Goal: Task Accomplishment & Management: Manage account settings

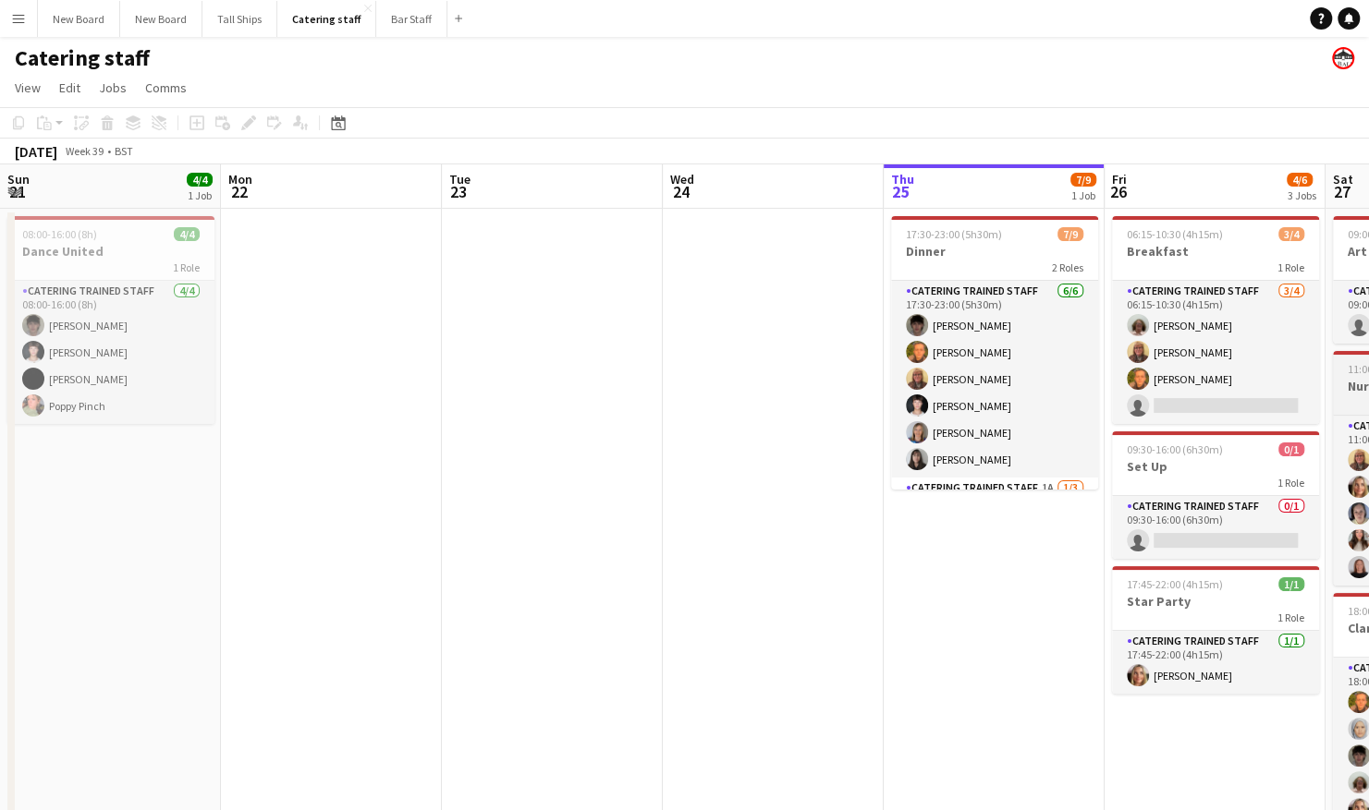
scroll to position [0, 547]
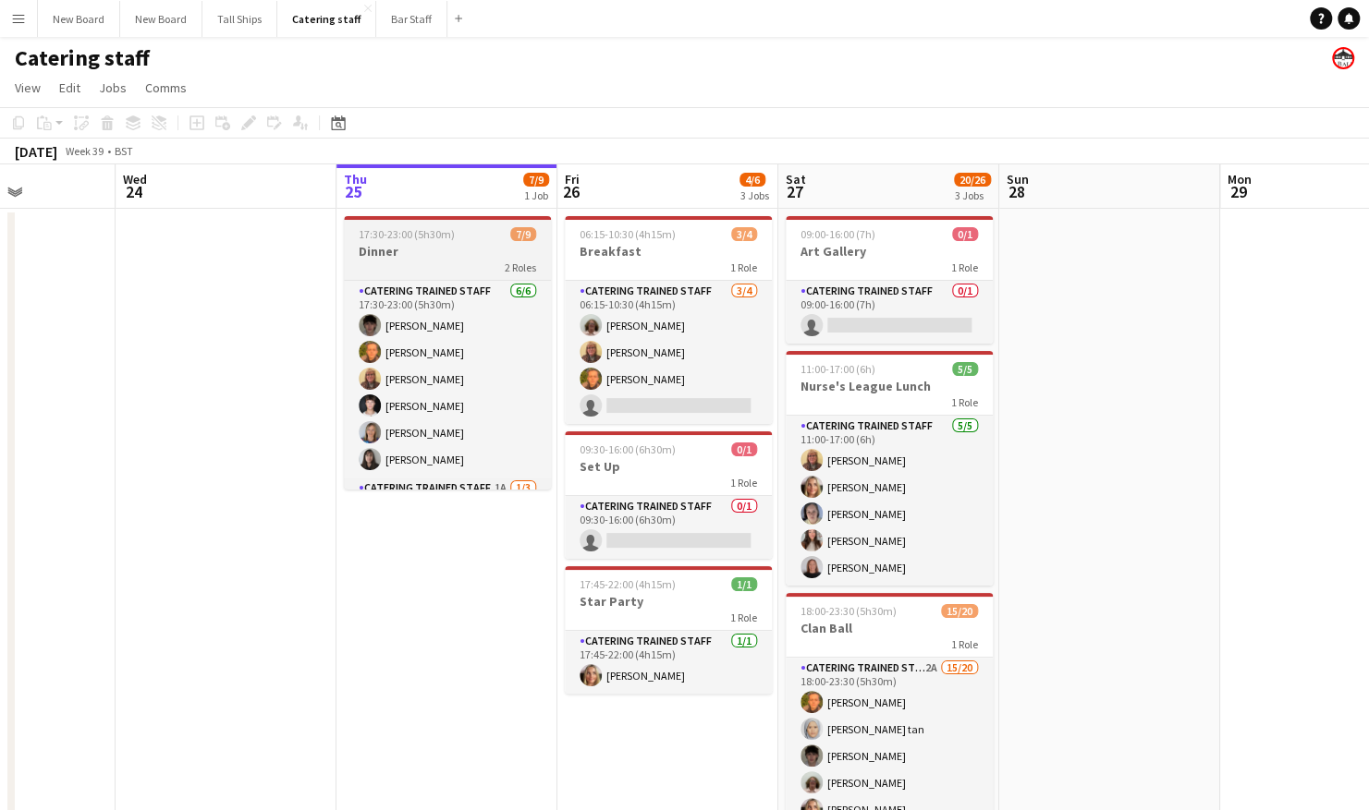
drag, startPoint x: 536, startPoint y: 382, endPoint x: 536, endPoint y: 401, distance: 19.4
click at [536, 401] on div "Catering trained staff [DATE] 17:30-23:00 (5h30m) [PERSON_NAME] [PERSON_NAME] […" at bounding box center [447, 385] width 207 height 210
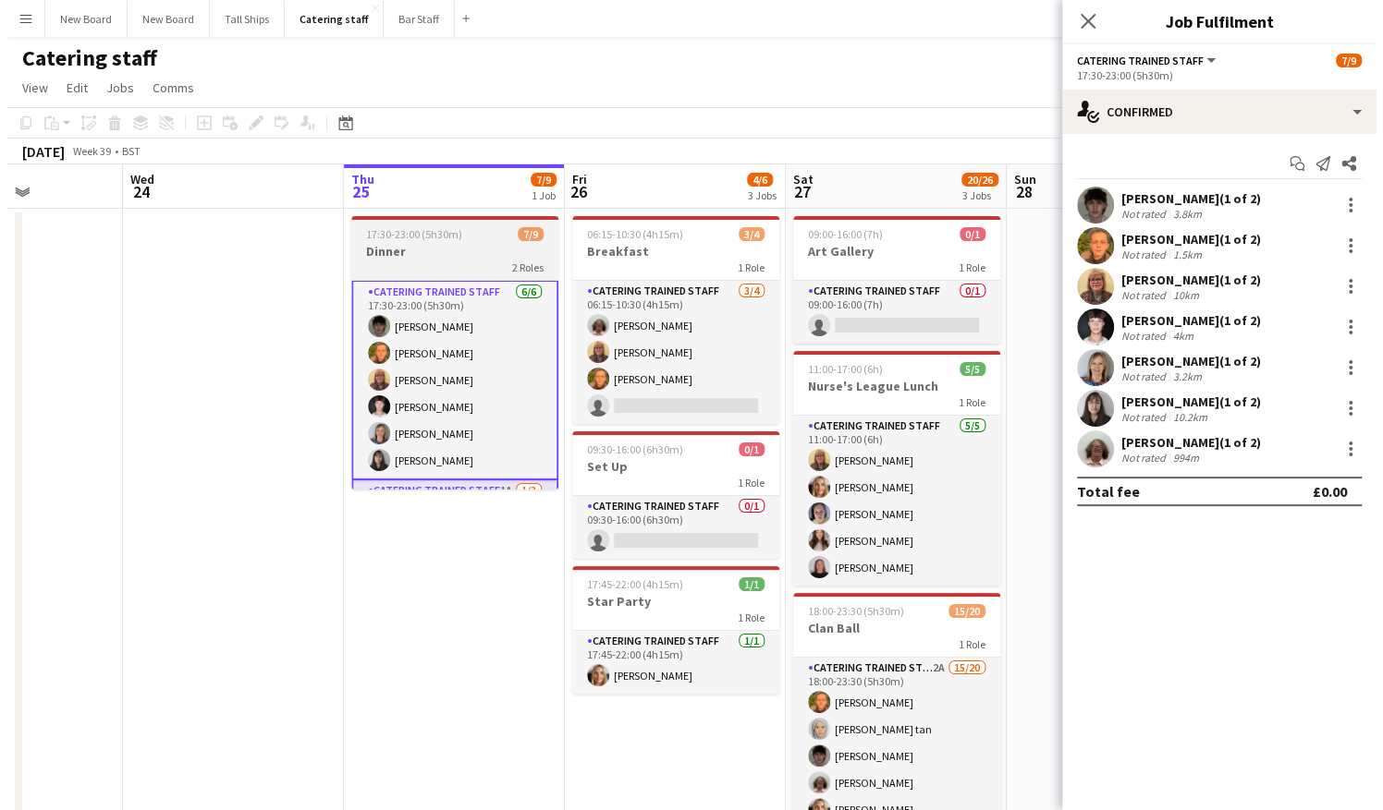
scroll to position [0, 0]
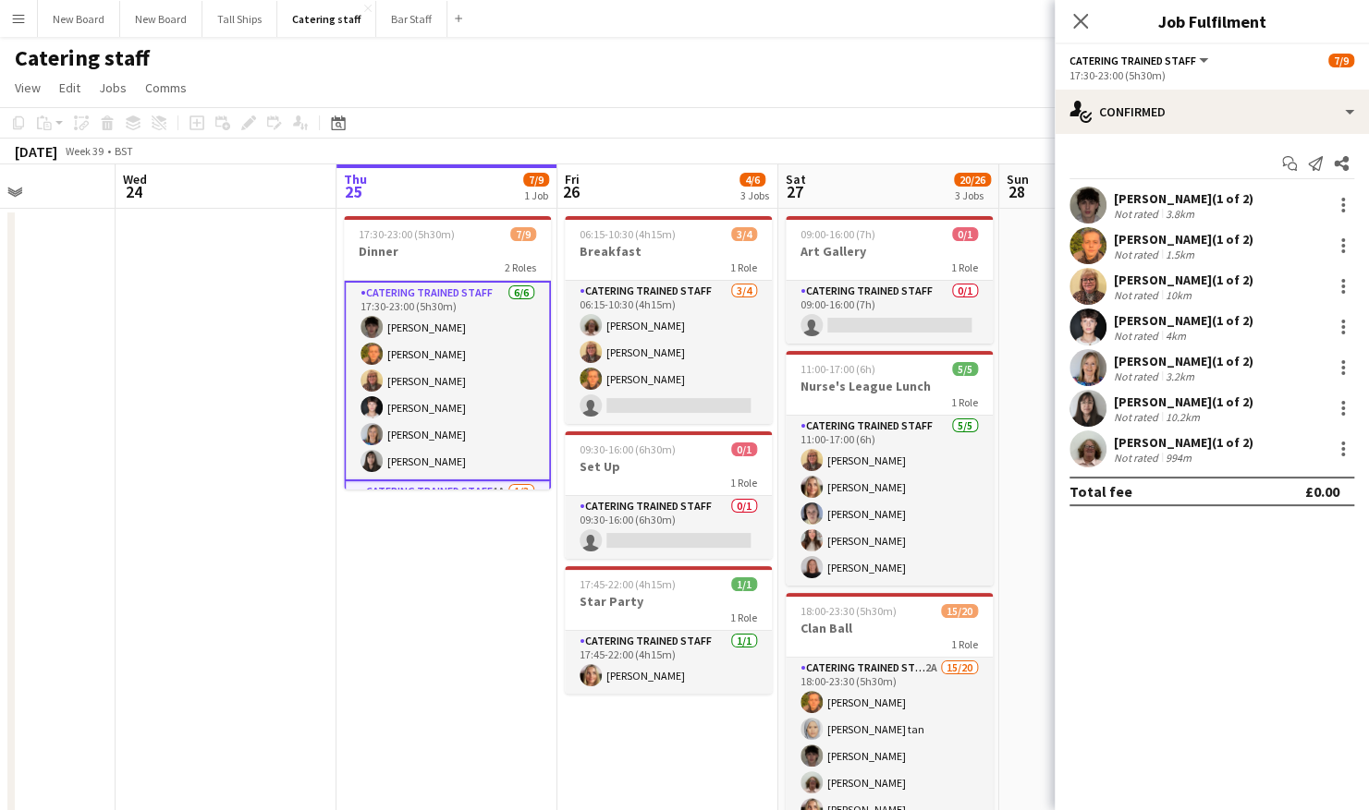
click at [370, 719] on app-date-cell "17:30-23:00 (5h30m) 7/9 Dinner 2 Roles Catering trained staff [DATE] 17:30-23:0…" at bounding box center [446, 558] width 221 height 698
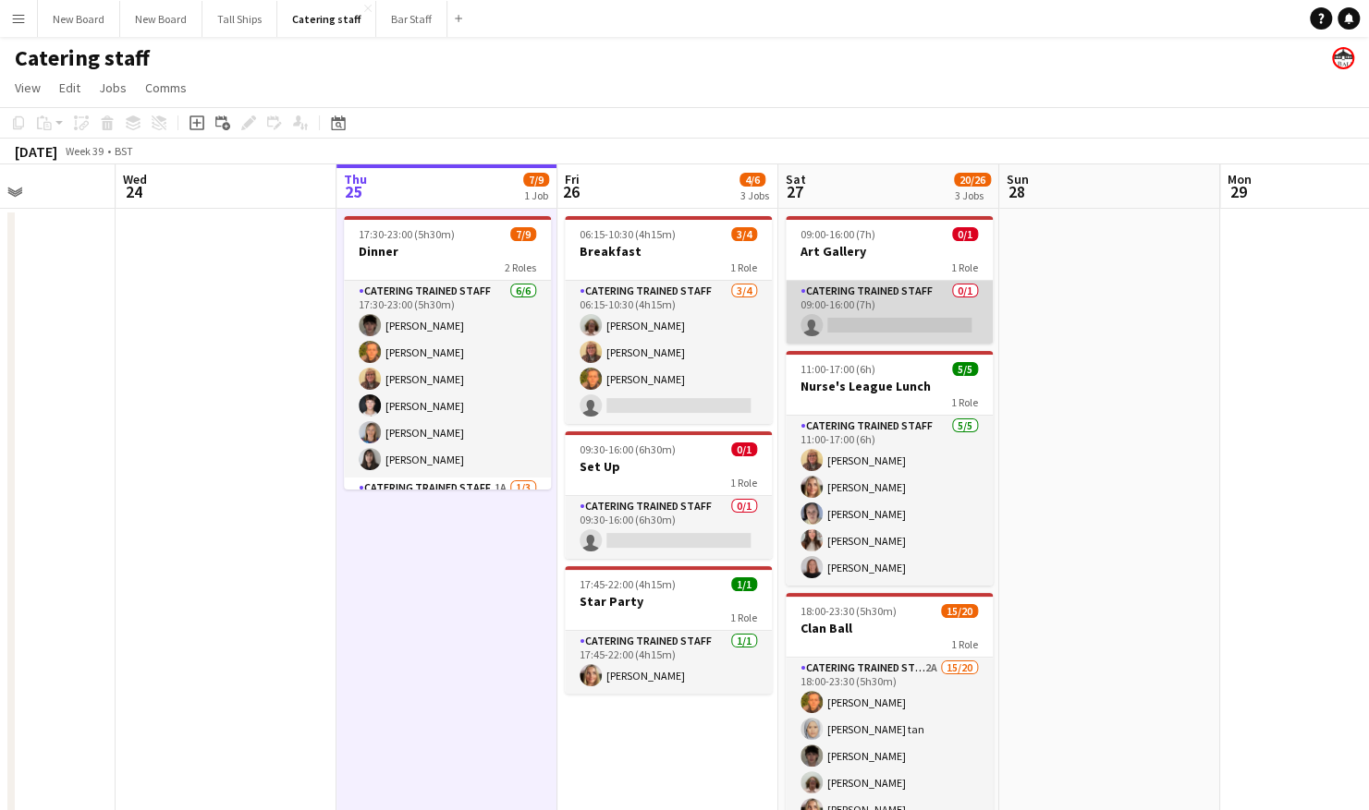
click at [933, 327] on app-card-role "Catering trained staff 0/1 09:00-16:00 (7h) single-neutral-actions" at bounding box center [889, 312] width 207 height 63
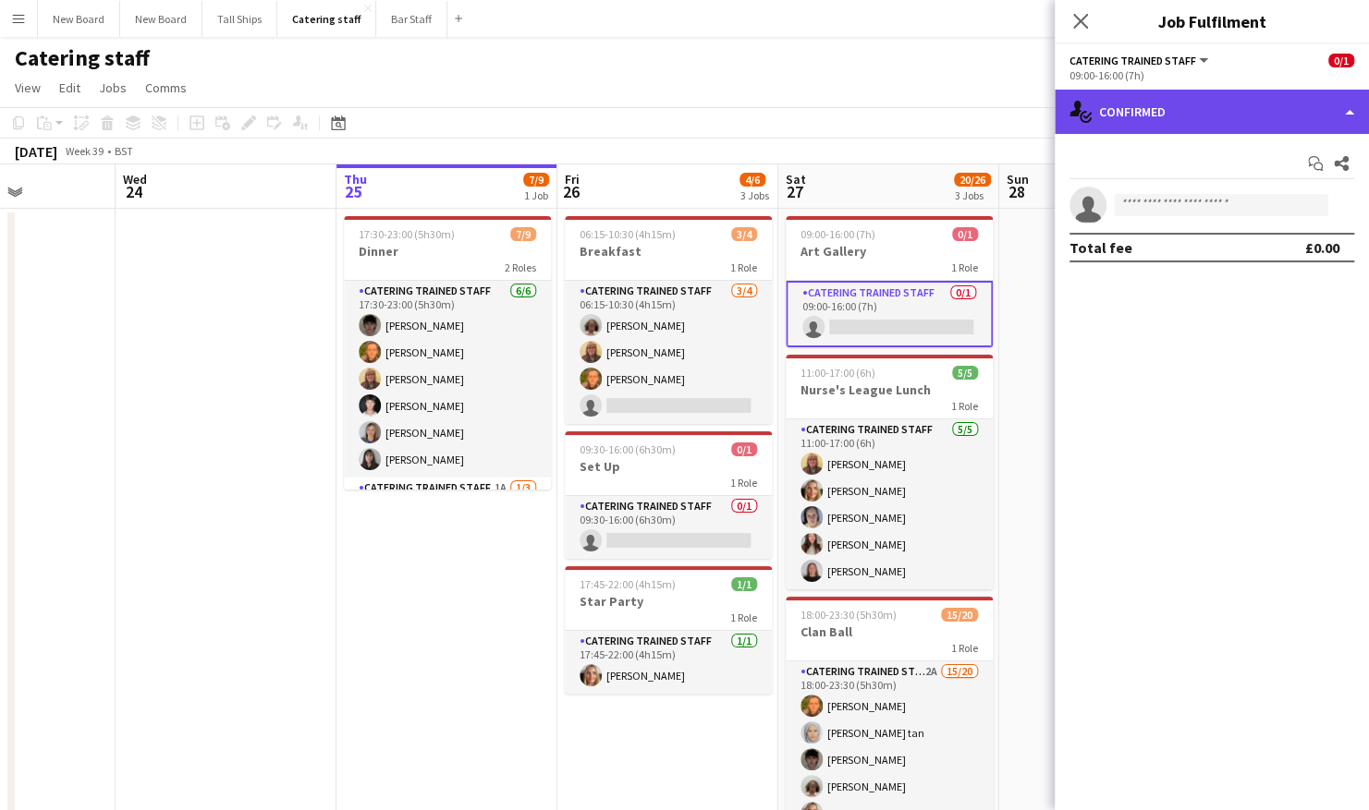
click at [1194, 127] on div "single-neutral-actions-check-2 Confirmed" at bounding box center [1211, 112] width 314 height 44
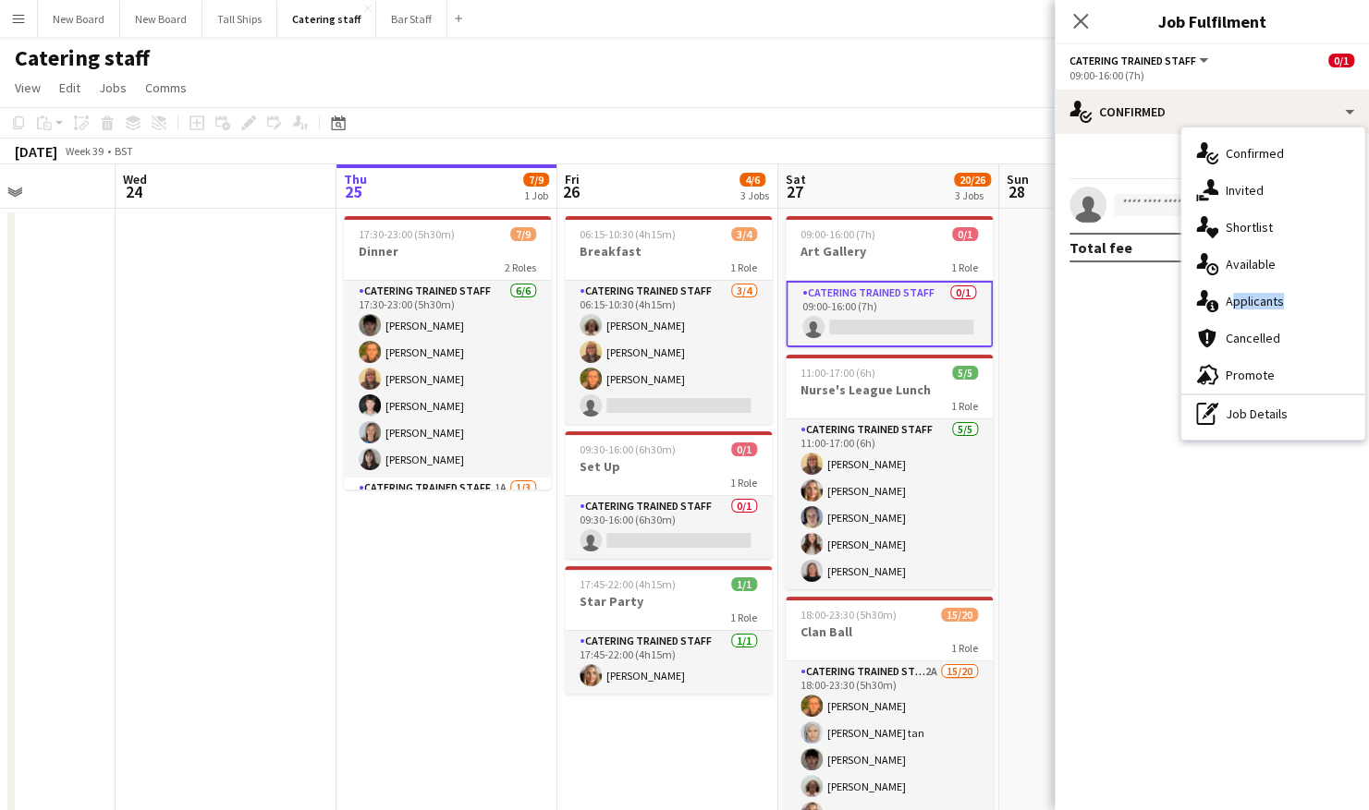
drag, startPoint x: 1210, startPoint y: 322, endPoint x: 1226, endPoint y: 311, distance: 20.0
click at [1226, 311] on div "single-neutral-actions-check-2 Confirmed single-neutral-actions-share-1 Invited…" at bounding box center [1272, 284] width 183 height 312
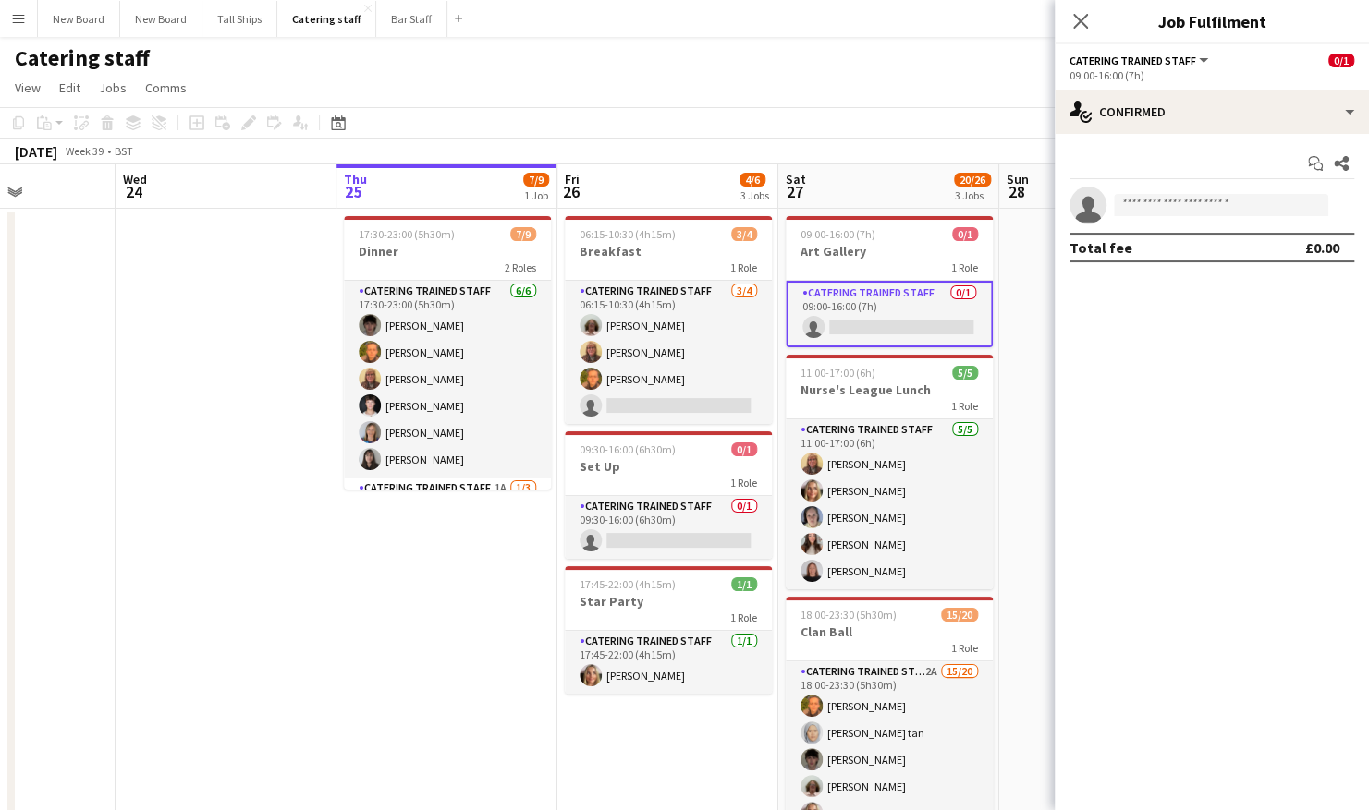
click at [1226, 311] on mat-expansion-panel "check Confirmed Start chat Share single-neutral-actions Total fee £0.00" at bounding box center [1211, 472] width 314 height 676
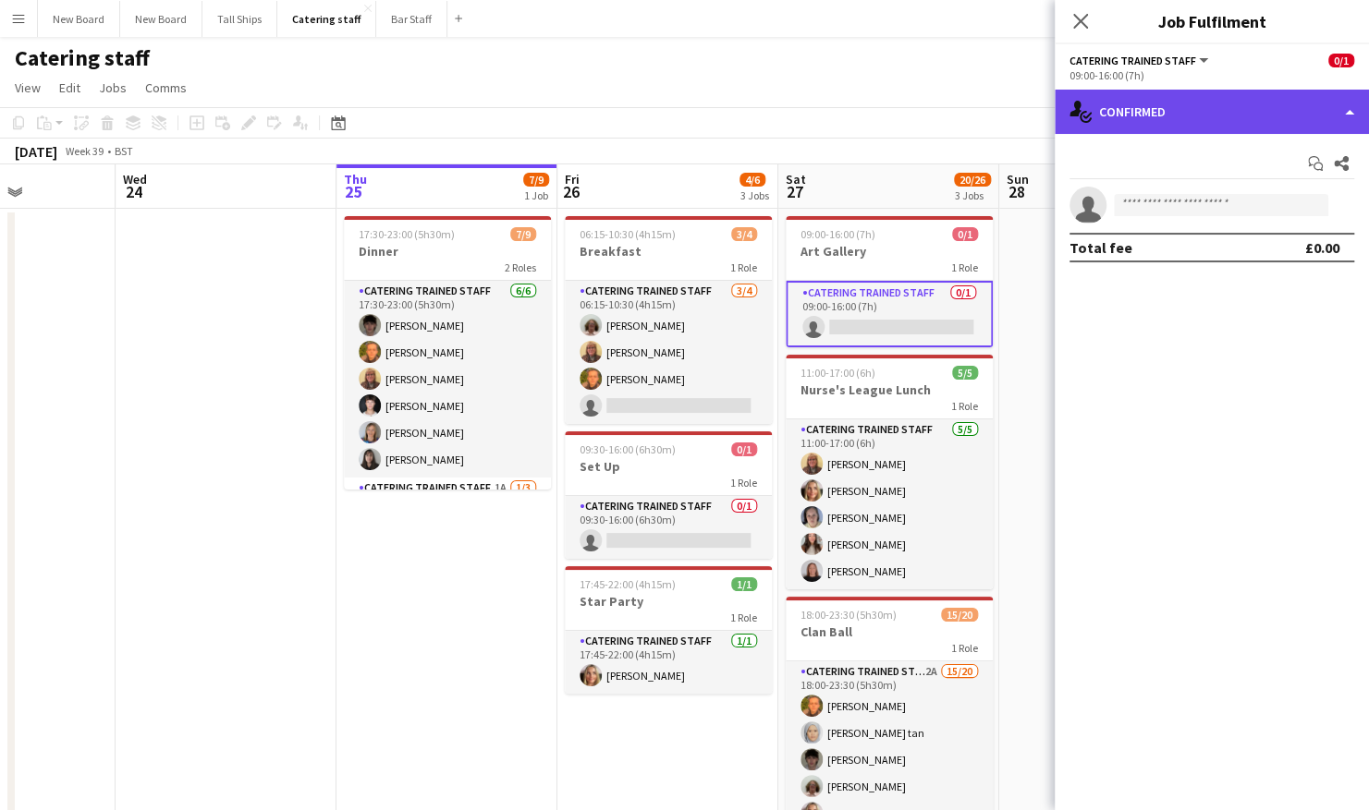
click at [1188, 91] on div "single-neutral-actions-check-2 Confirmed" at bounding box center [1211, 112] width 314 height 44
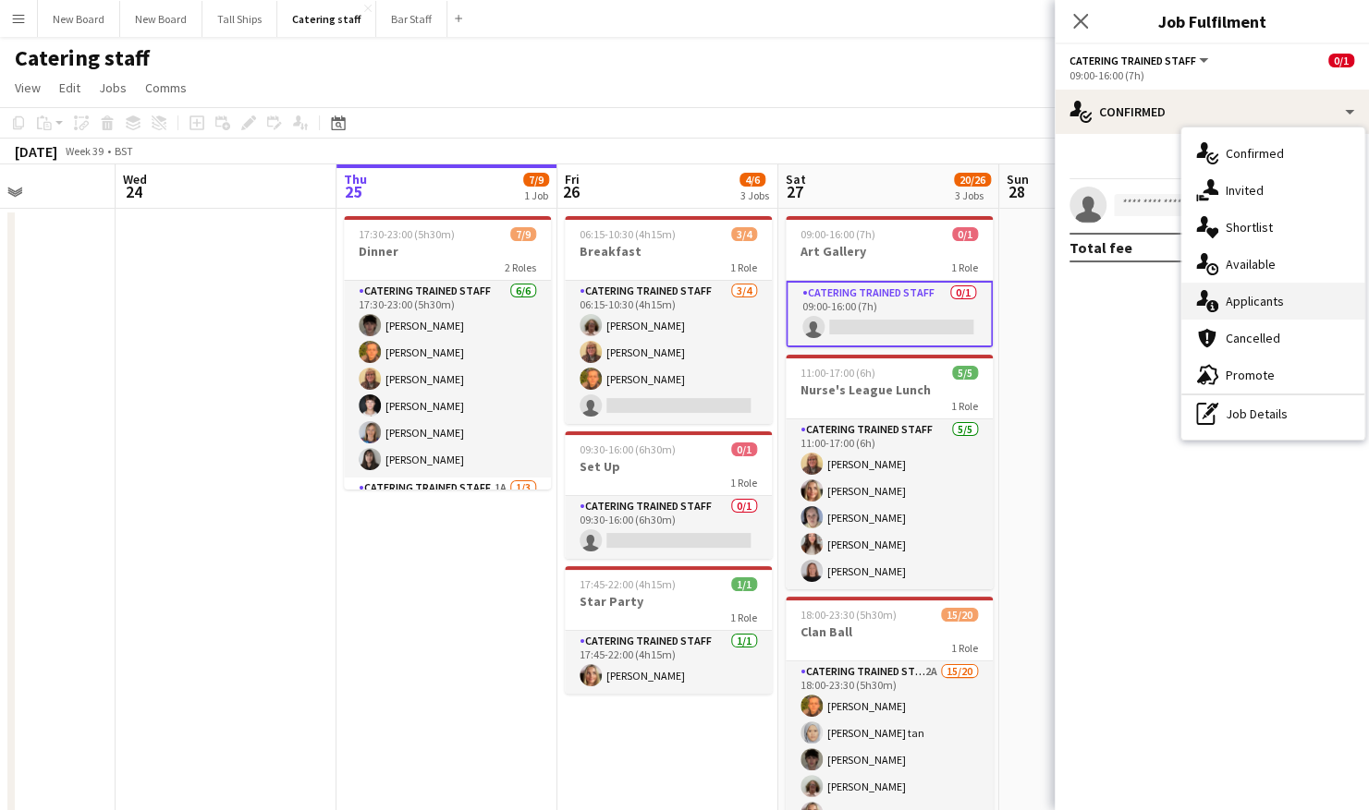
click at [1249, 290] on div "single-neutral-actions-information Applicants" at bounding box center [1272, 301] width 183 height 37
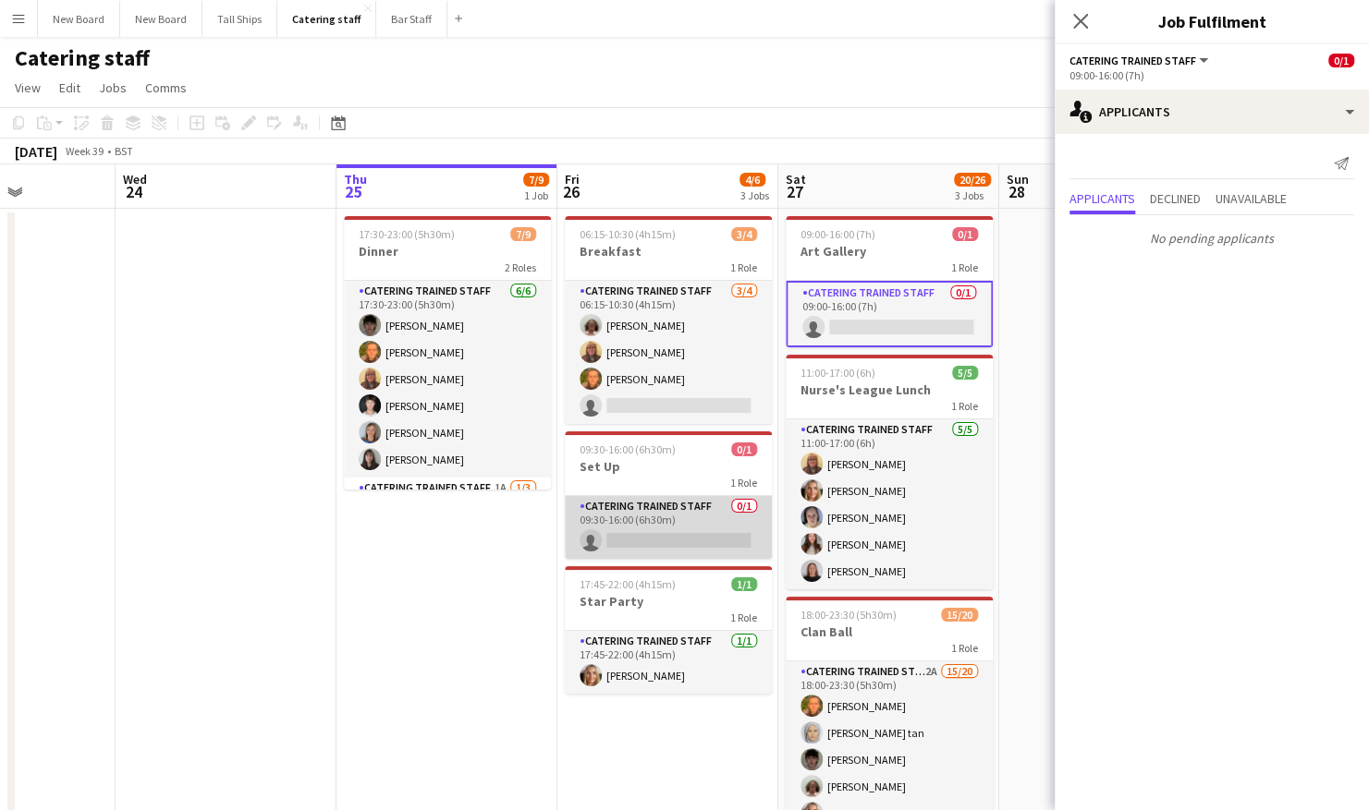
click at [725, 536] on app-card-role "Catering trained staff 0/1 09:30-16:00 (6h30m) single-neutral-actions" at bounding box center [668, 527] width 207 height 63
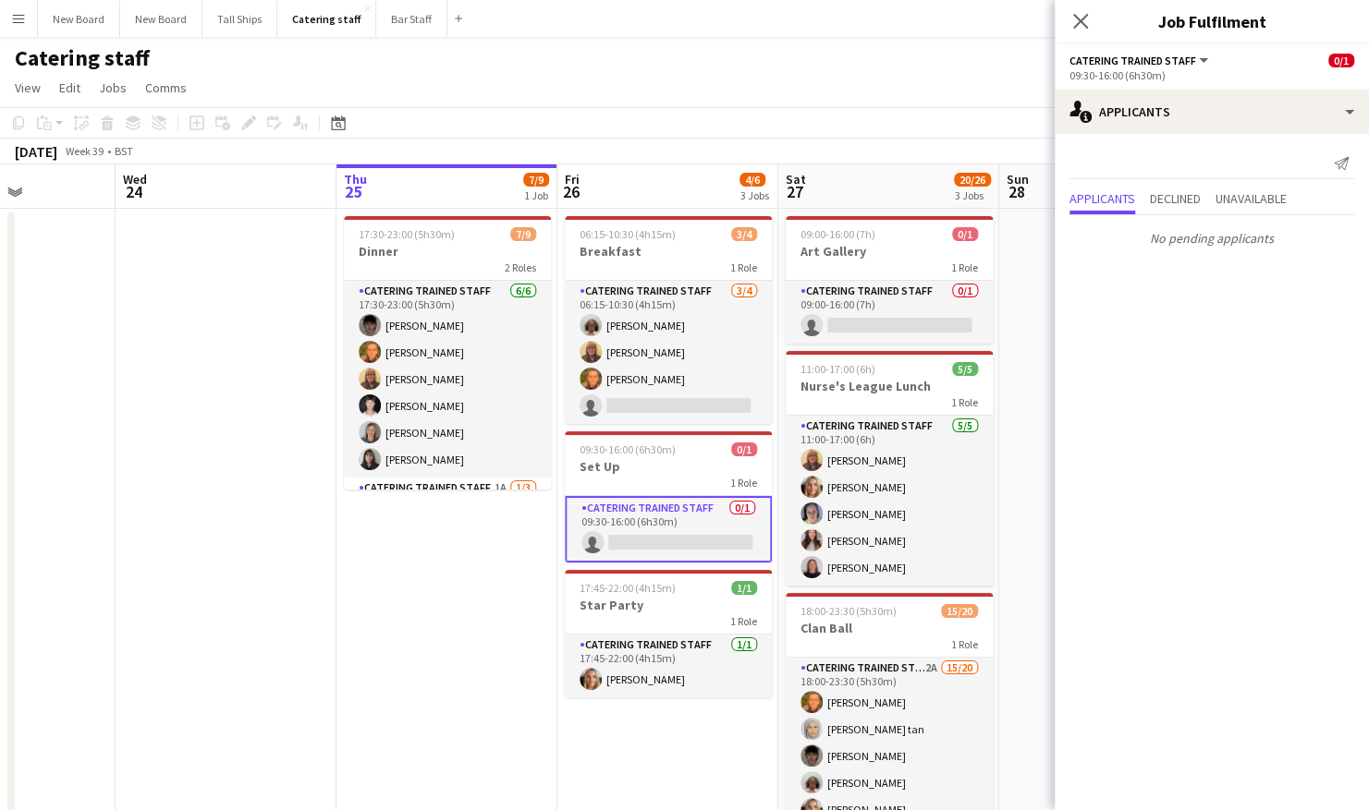
click at [800, 40] on div "Catering staff" at bounding box center [684, 54] width 1369 height 35
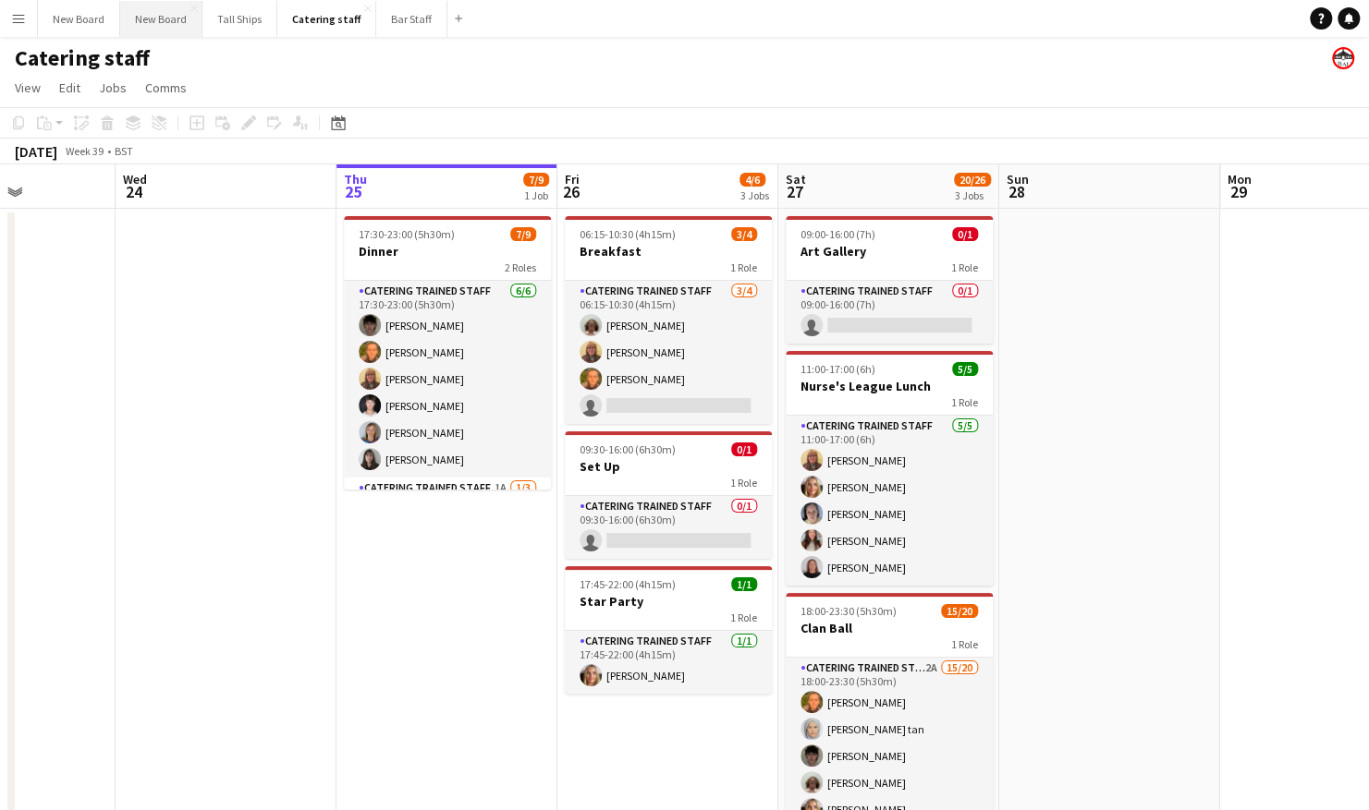
click at [165, 18] on button "New Board Close" at bounding box center [161, 19] width 82 height 36
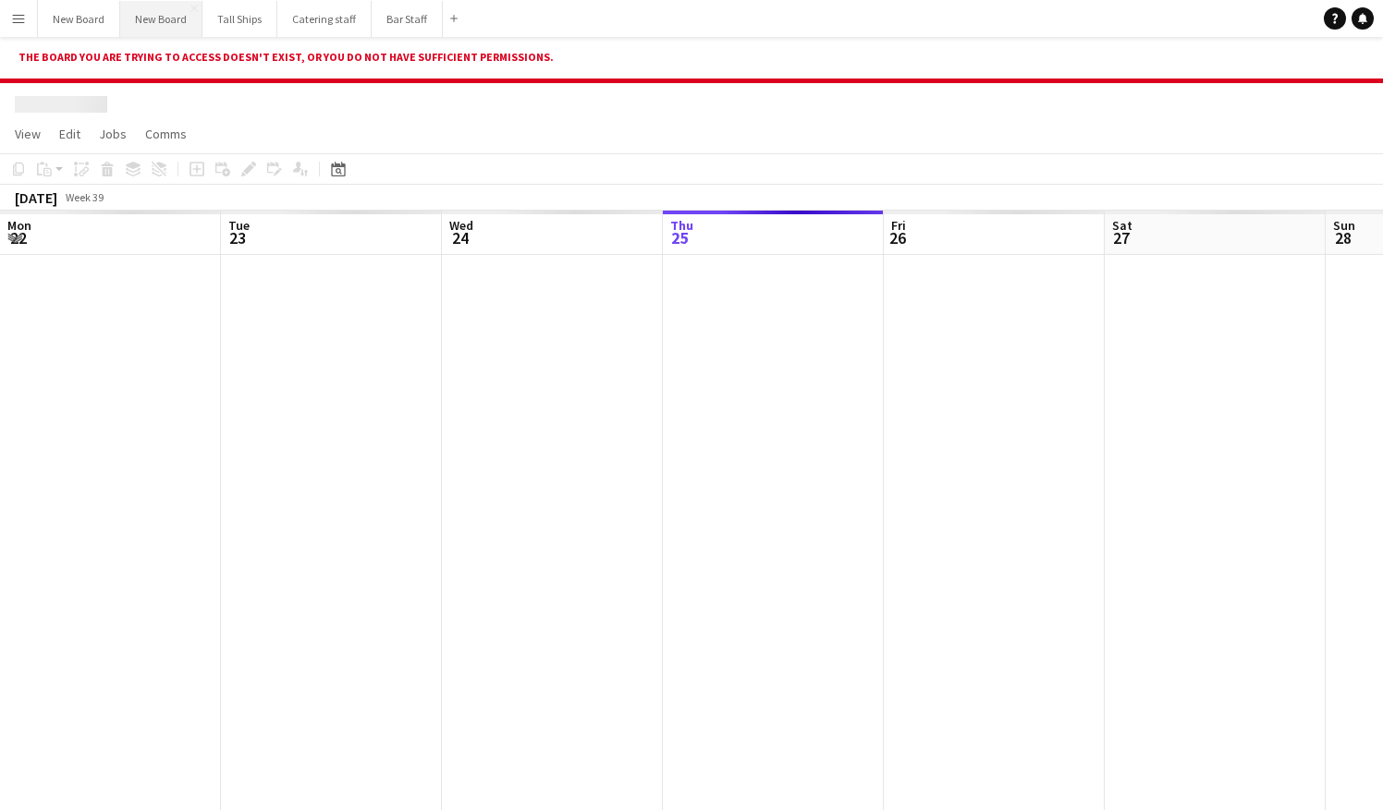
scroll to position [0, 442]
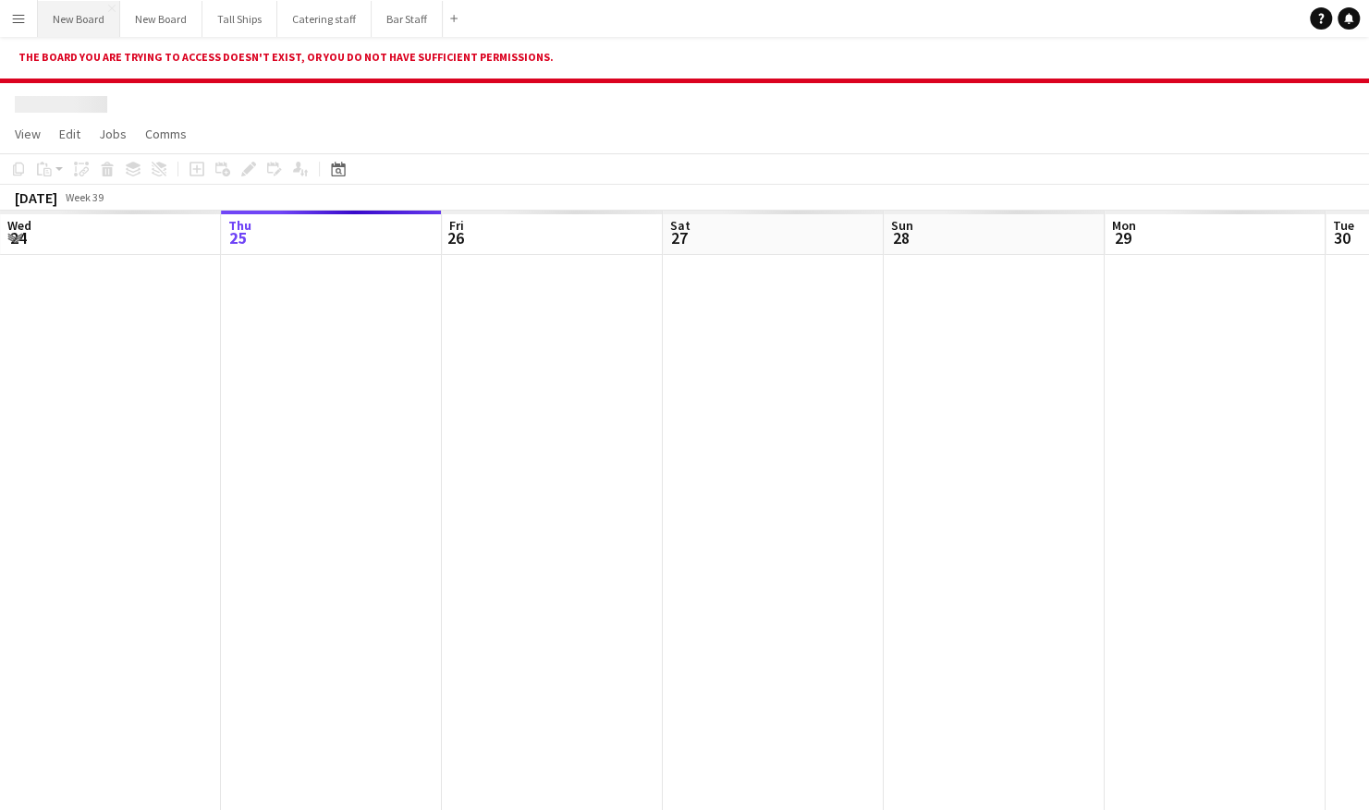
click at [83, 3] on button "New Board Close" at bounding box center [79, 19] width 82 height 36
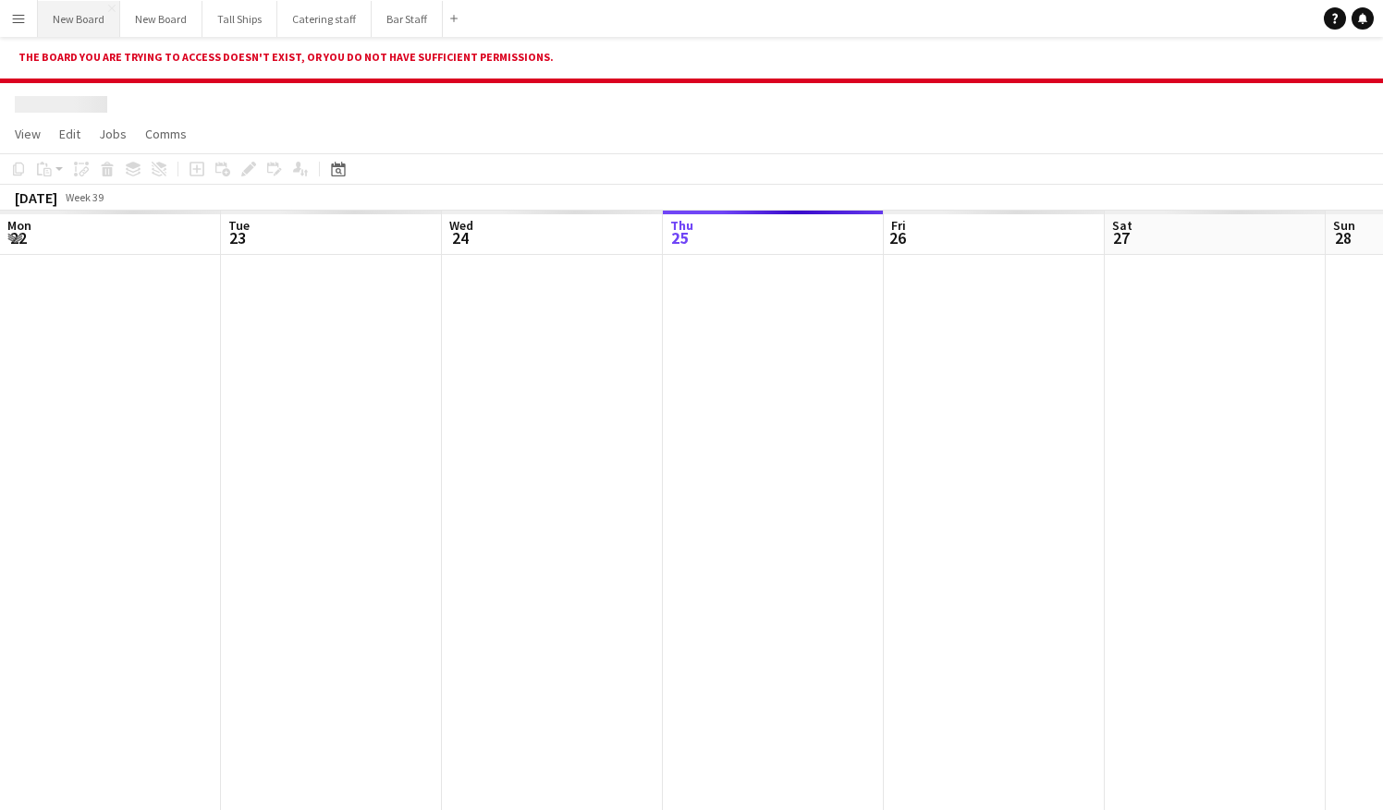
scroll to position [0, 442]
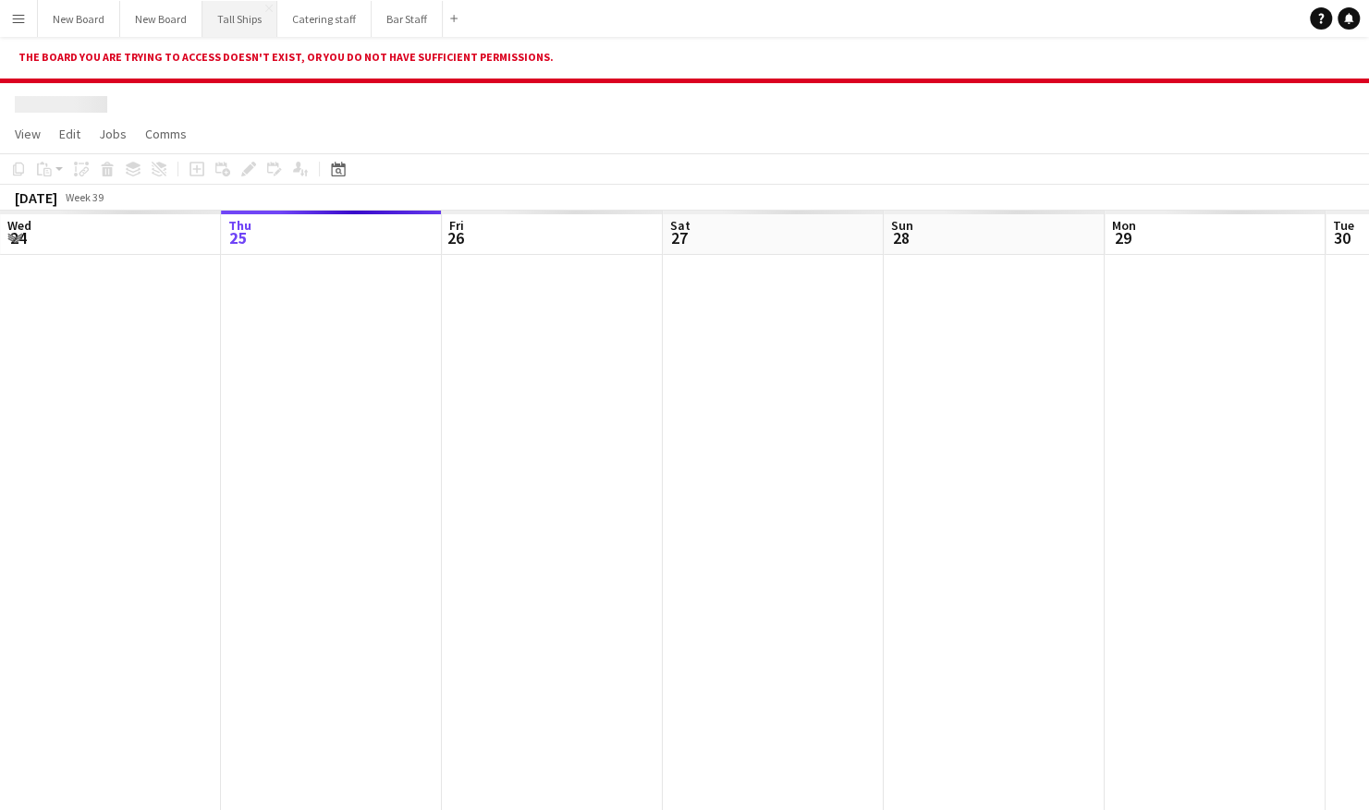
click at [257, 17] on button "Tall Ships Close" at bounding box center [239, 19] width 75 height 36
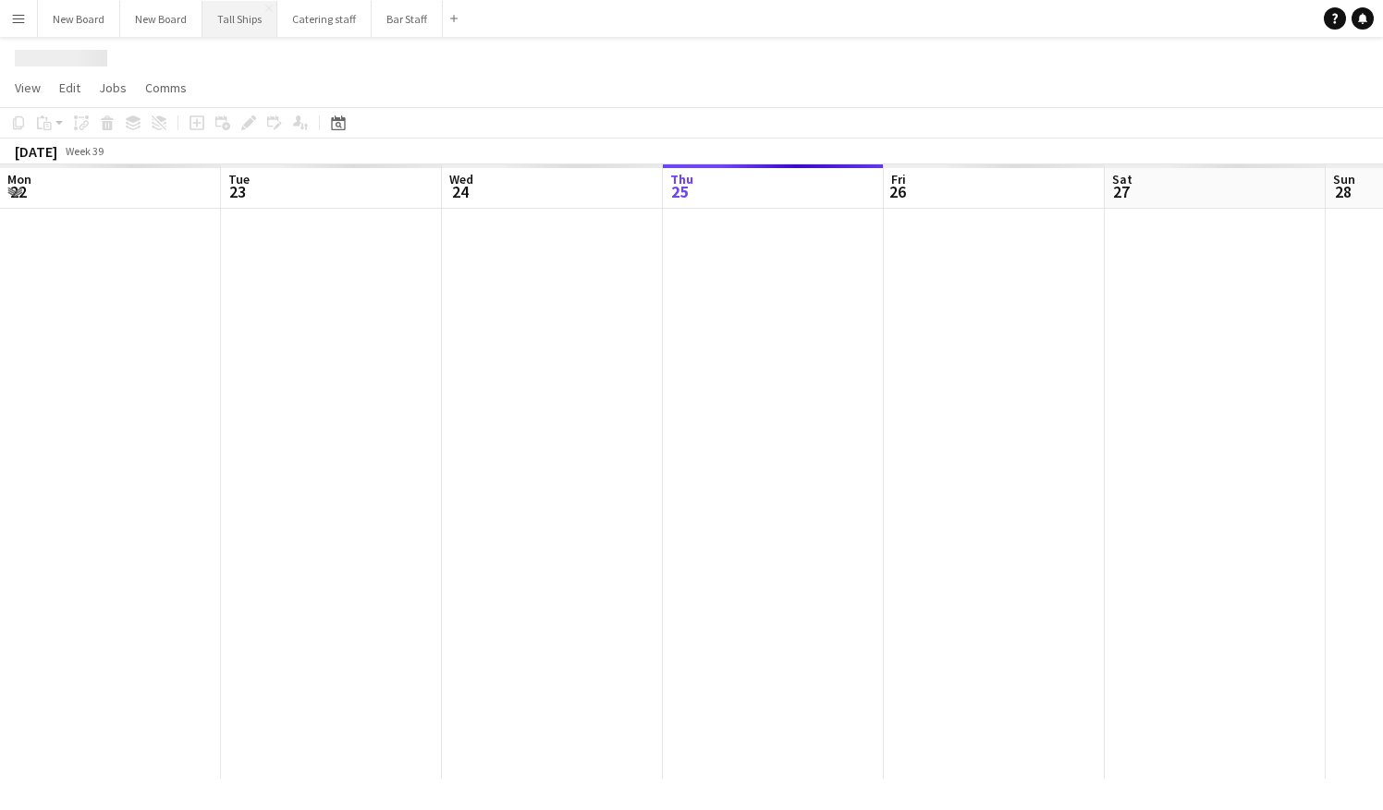
scroll to position [0, 442]
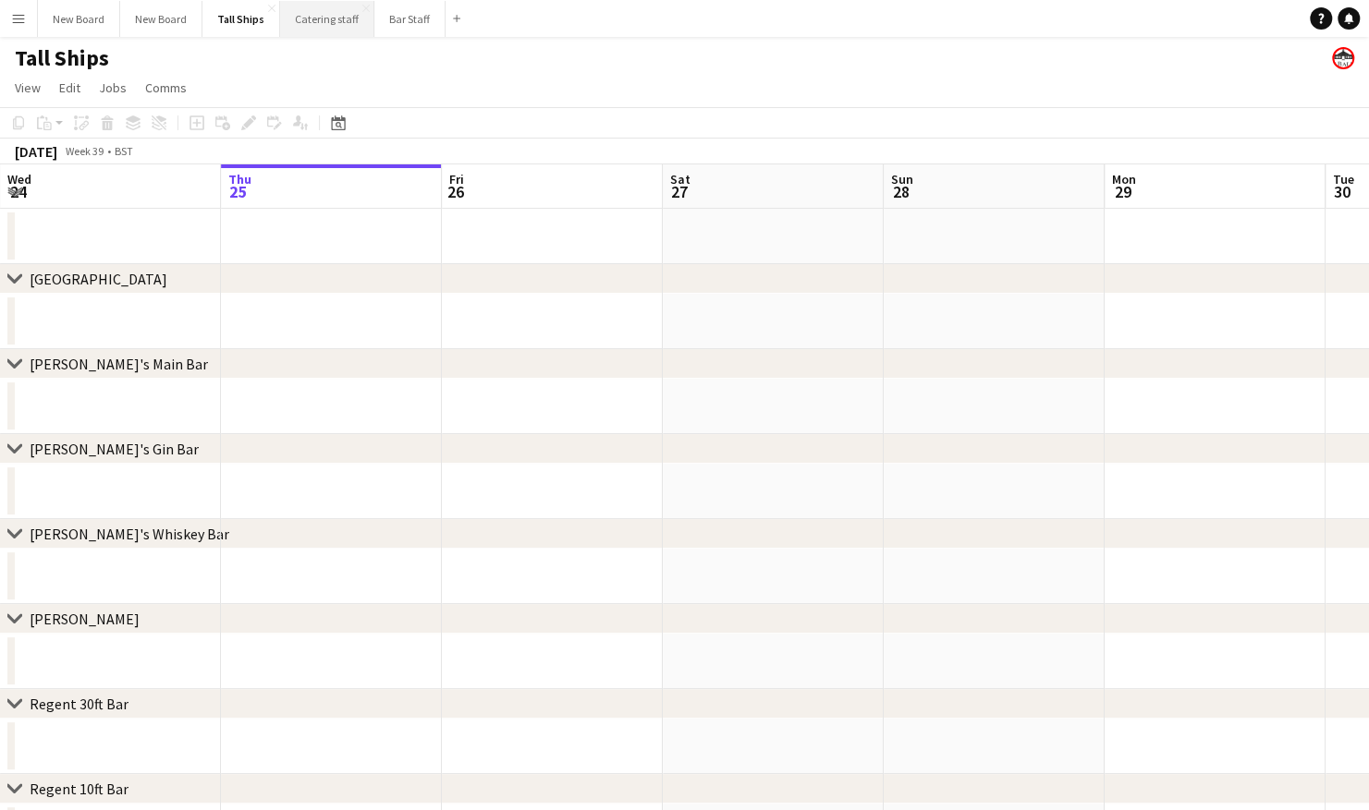
click at [303, 18] on button "Catering staff Close" at bounding box center [327, 19] width 94 height 36
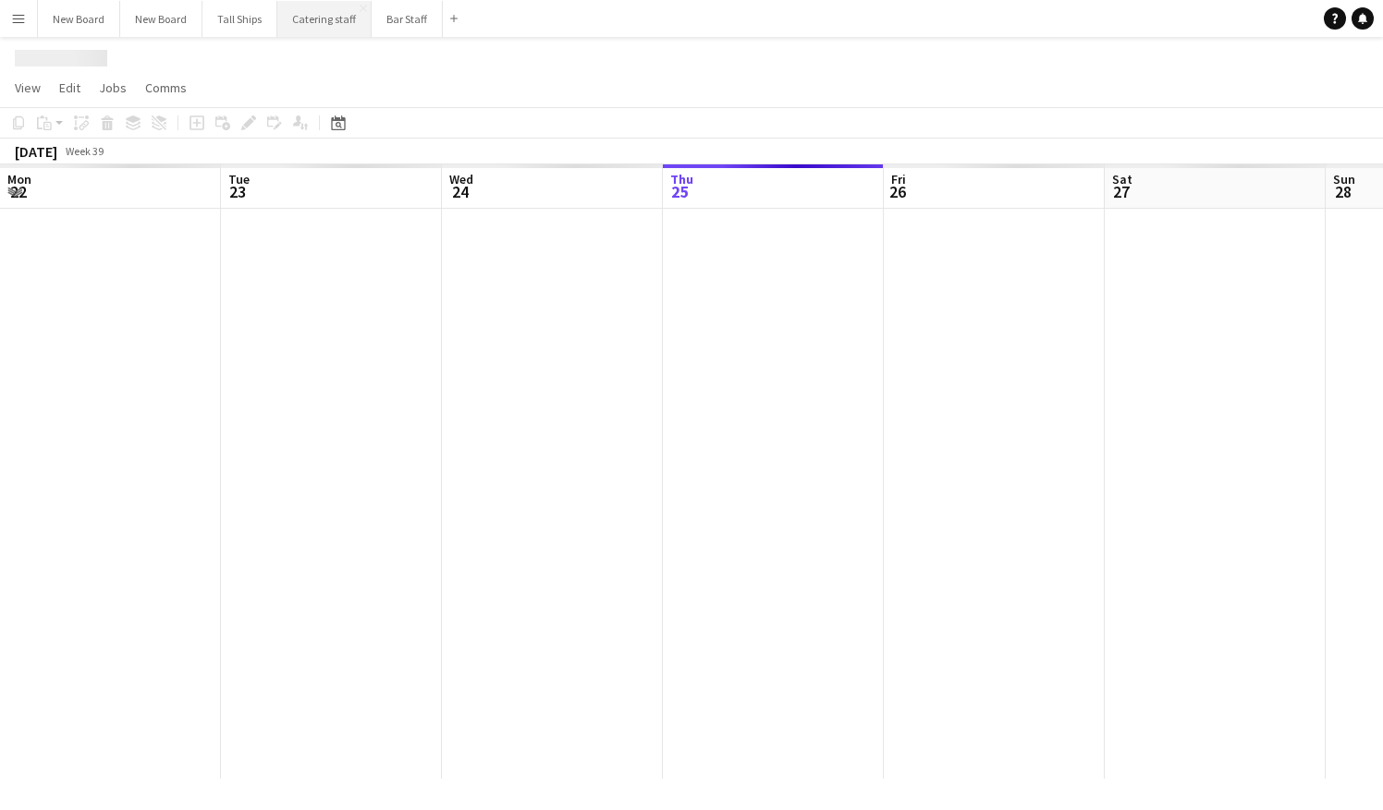
scroll to position [0, 442]
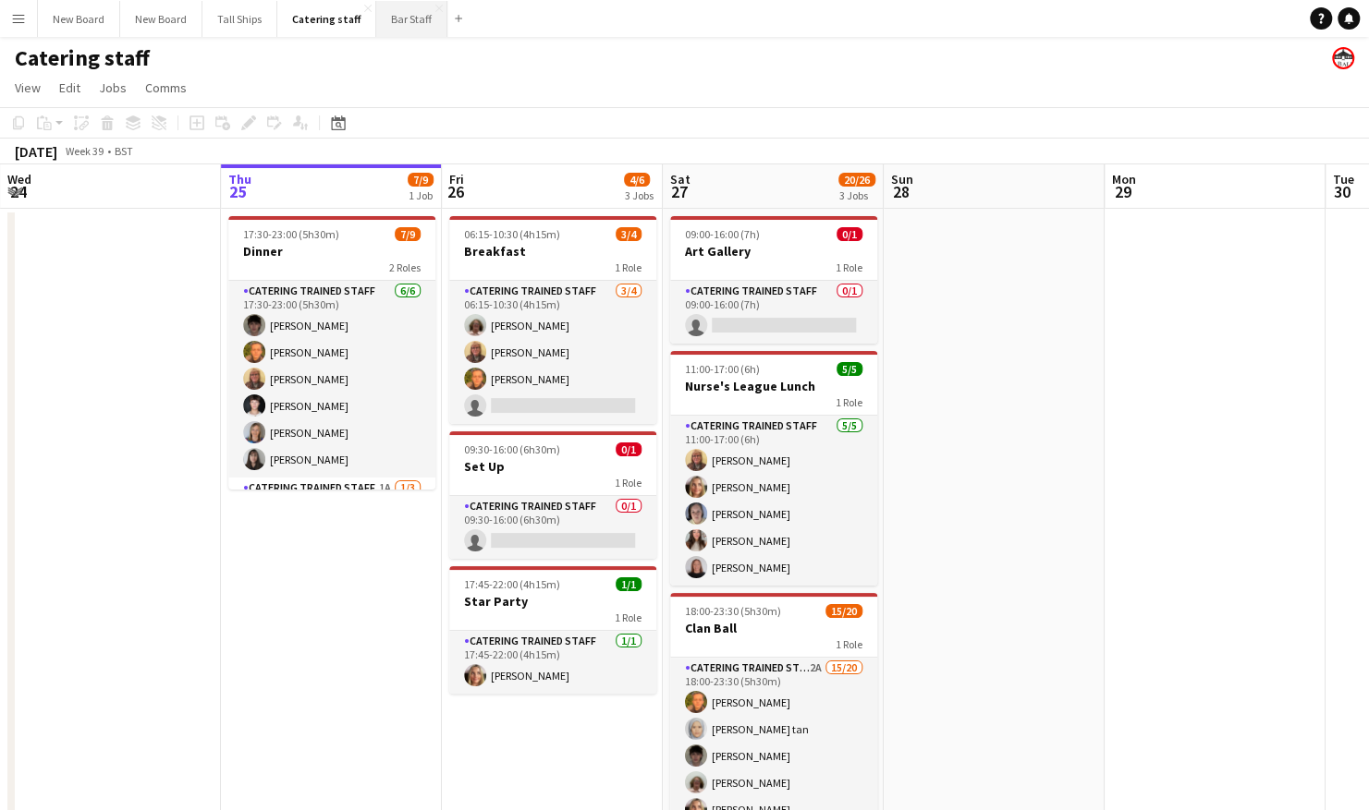
click at [396, 19] on button "Bar Staff Close" at bounding box center [411, 19] width 71 height 36
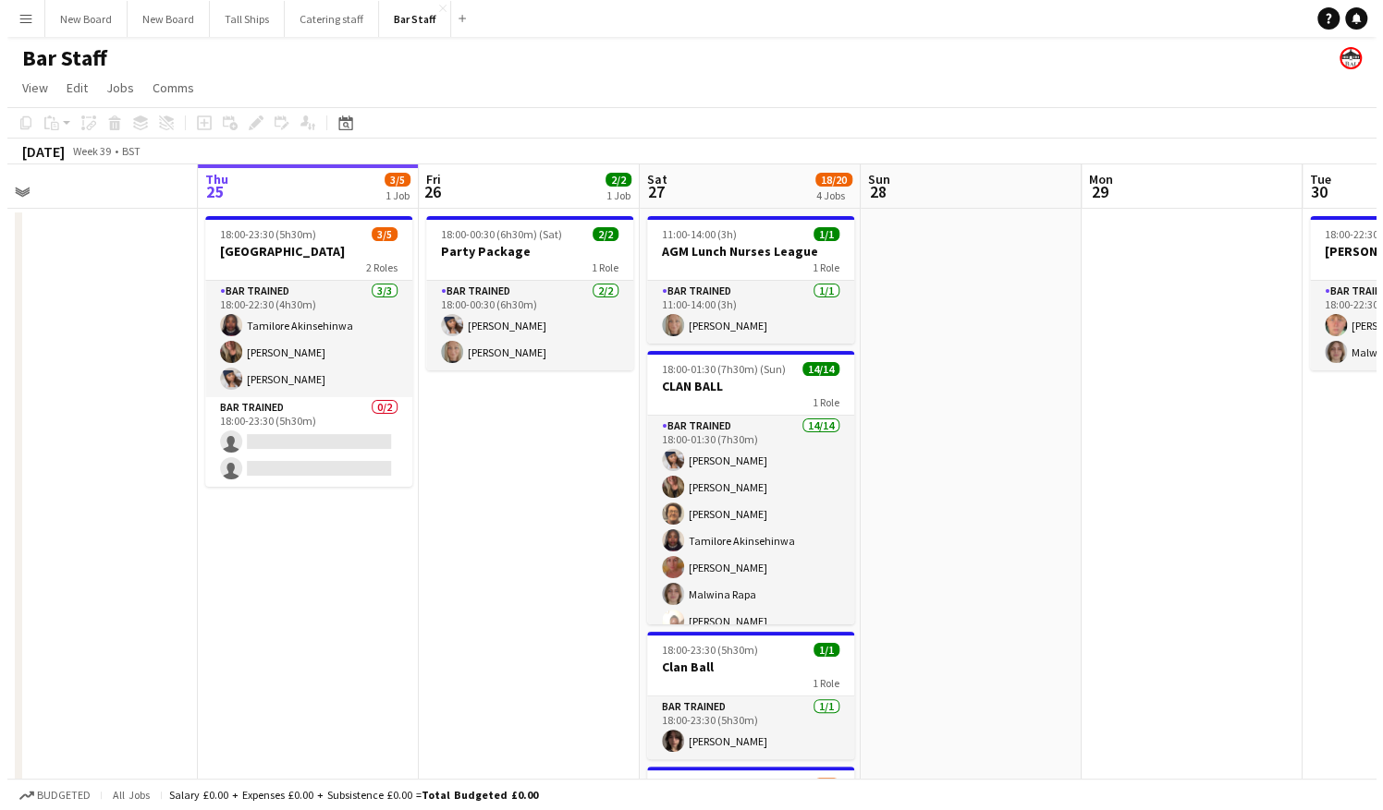
scroll to position [0, 481]
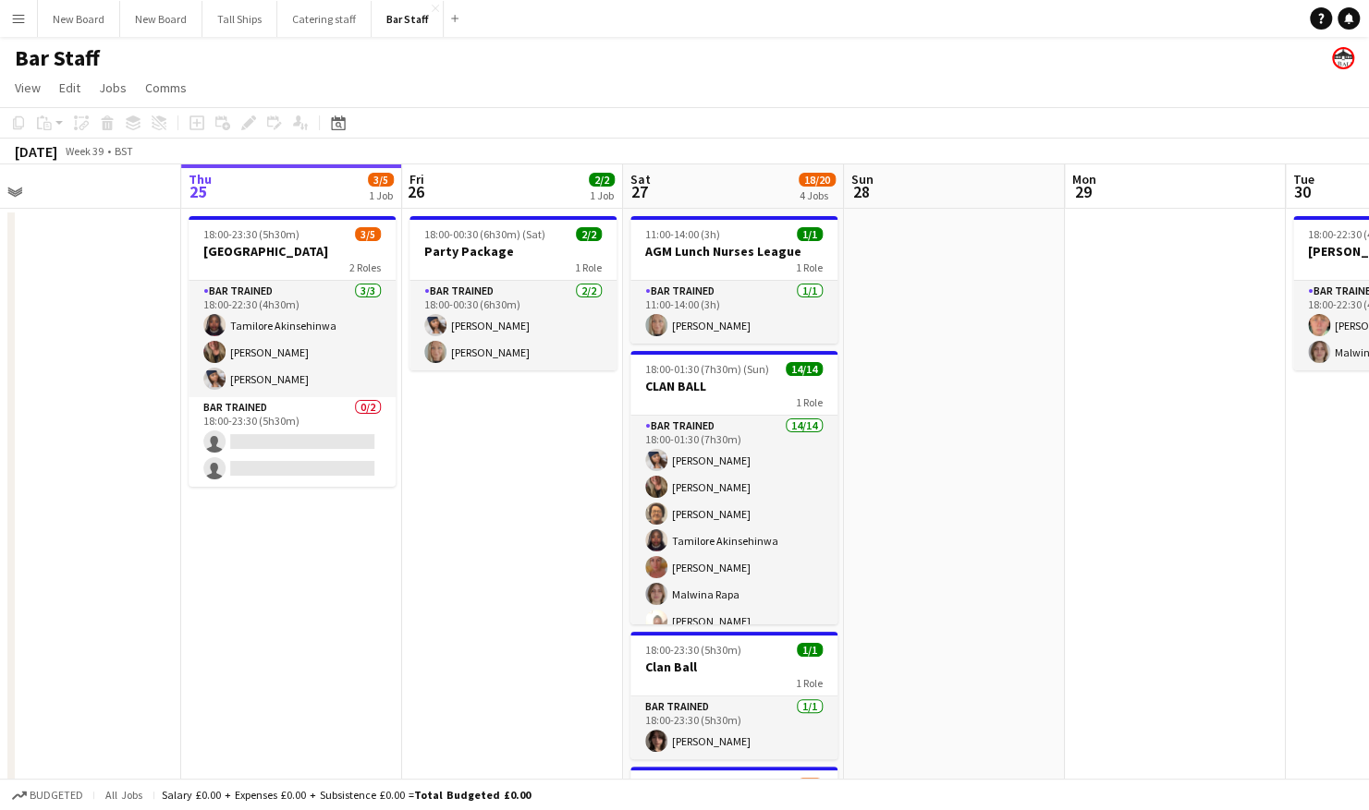
drag, startPoint x: 533, startPoint y: 471, endPoint x: 493, endPoint y: 456, distance: 42.7
click at [493, 456] on app-calendar-viewport "Mon 22 Tue 23 Wed 24 Thu 25 3/5 1 Job Fri 26 2/2 1 Job Sat 27 18/20 4 Jobs Sun …" at bounding box center [684, 598] width 1369 height 869
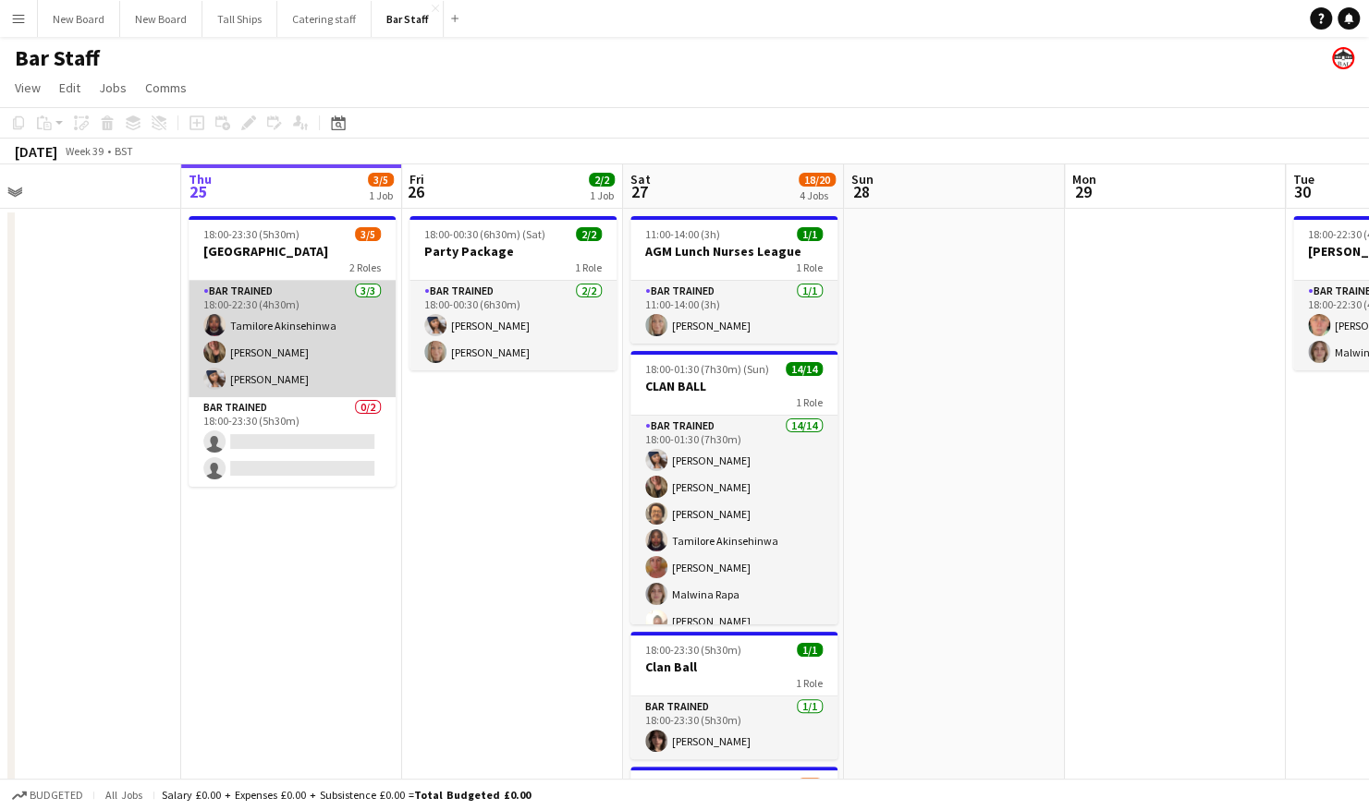
click at [390, 325] on app-card-role "Bar trained [DATE] 18:00-22:30 (4h30m) [DEMOGRAPHIC_DATA] Akinsehinwa [PERSON_N…" at bounding box center [292, 339] width 207 height 116
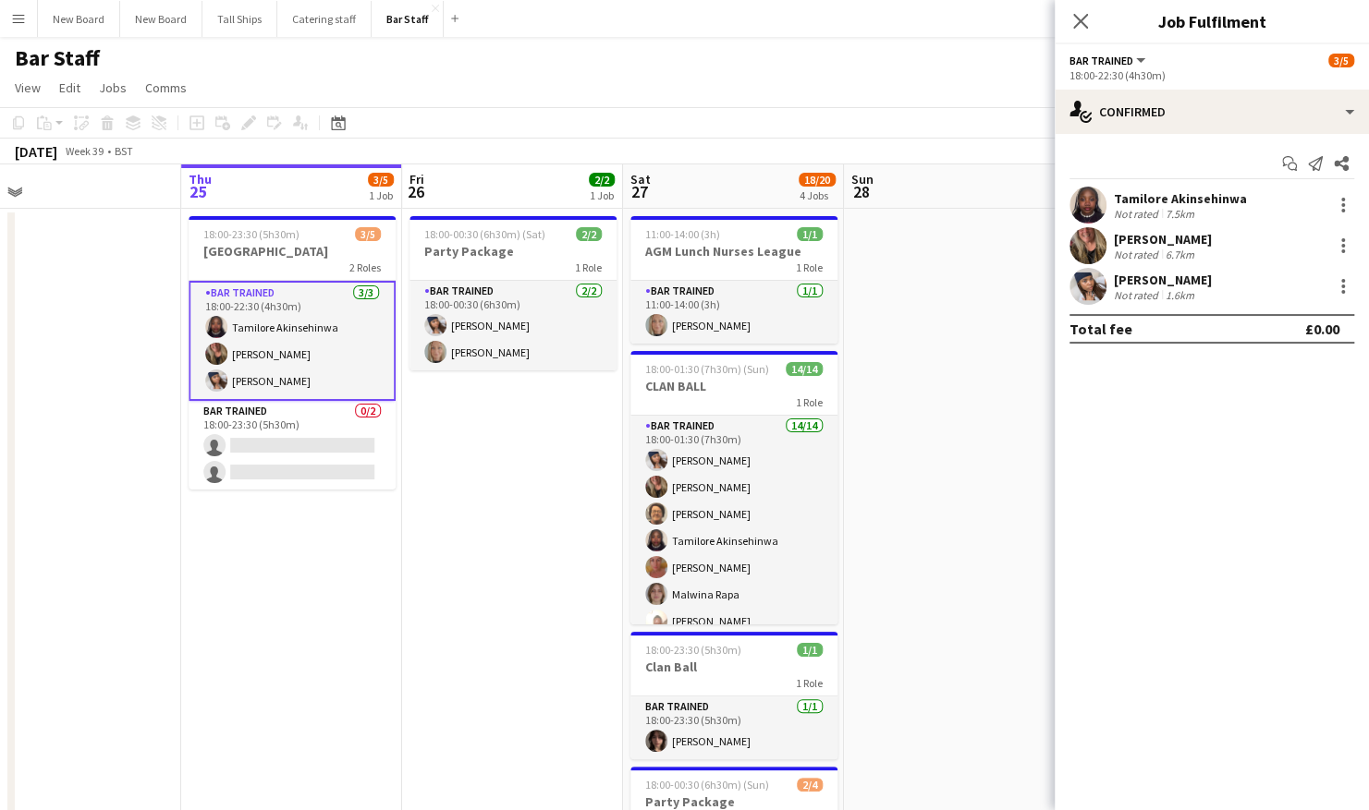
click at [1088, 212] on app-user-avatar at bounding box center [1087, 205] width 37 height 37
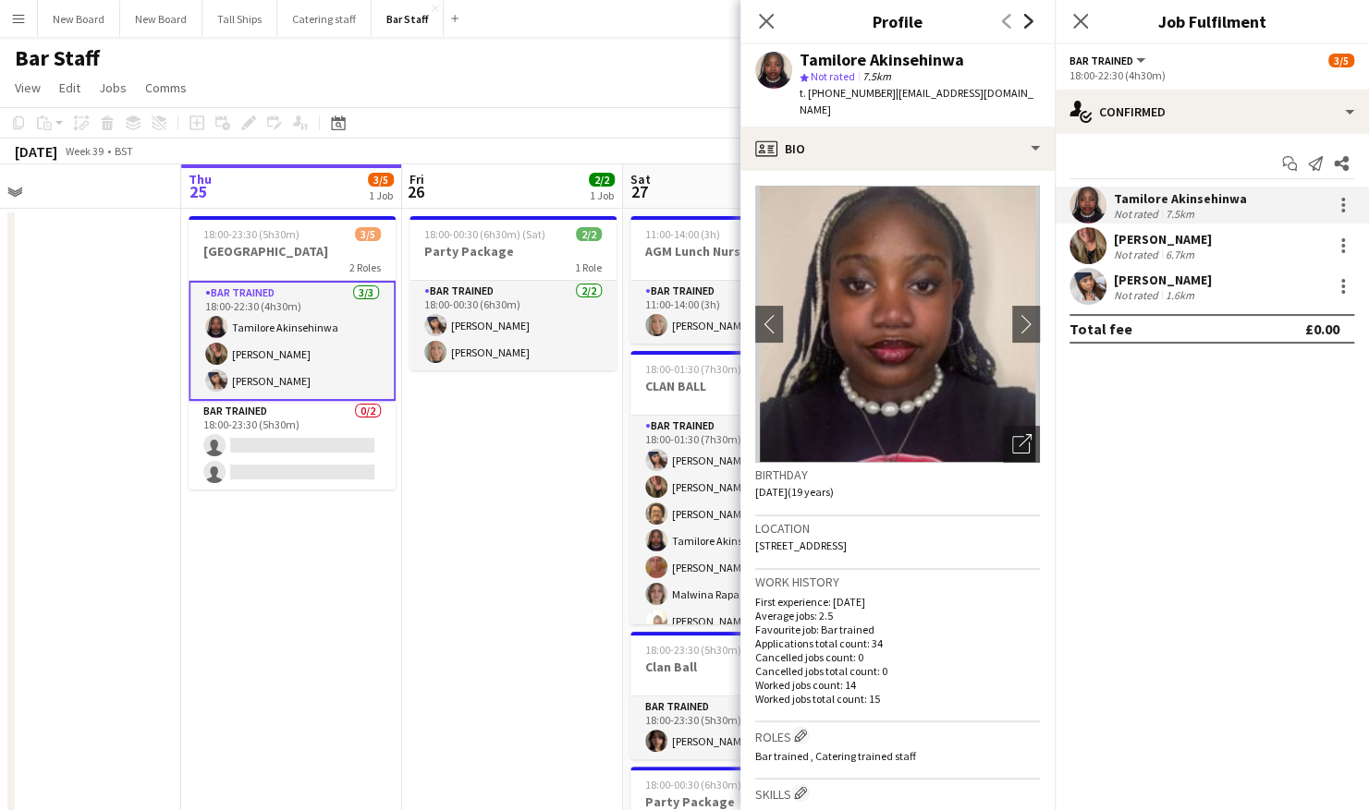
click at [1024, 20] on icon "Next" at bounding box center [1028, 21] width 15 height 15
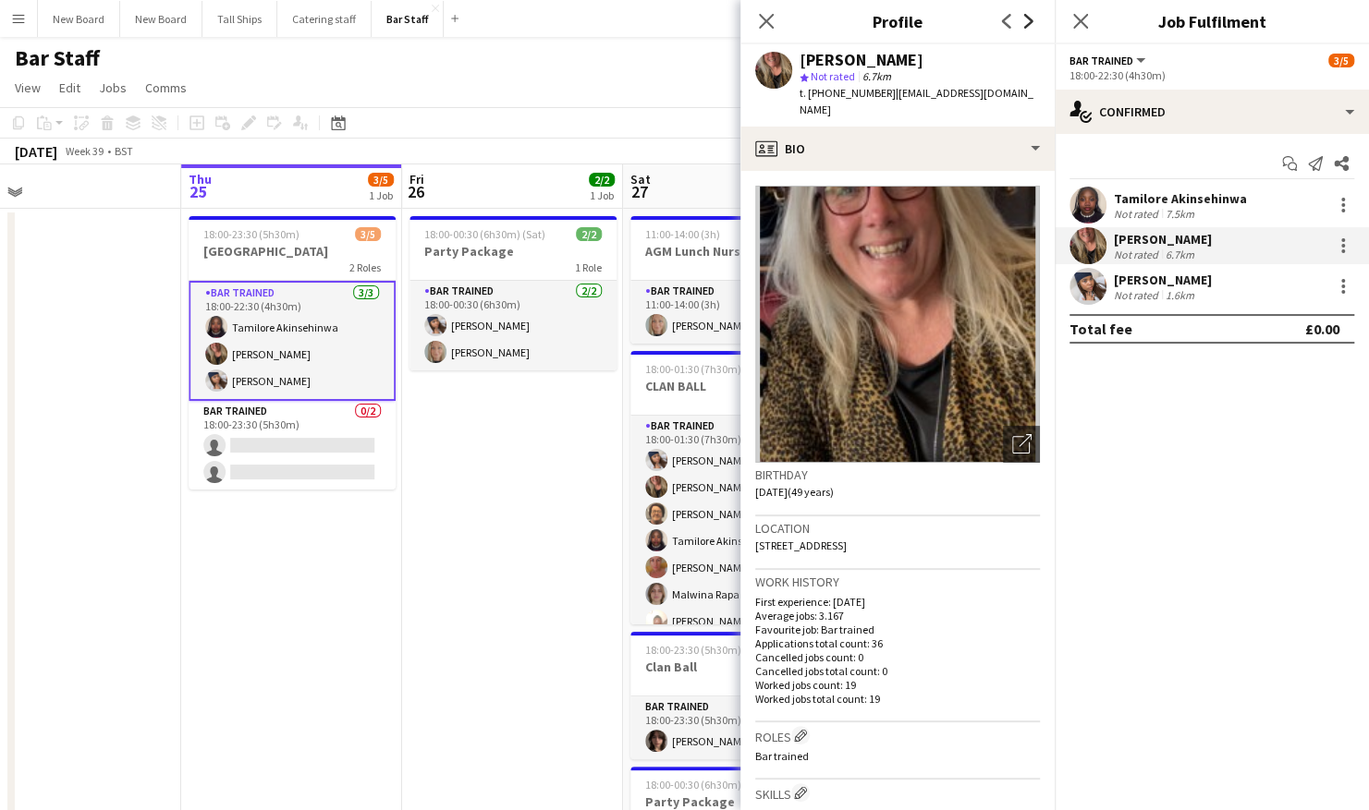
click at [1024, 20] on icon "Next" at bounding box center [1028, 21] width 15 height 15
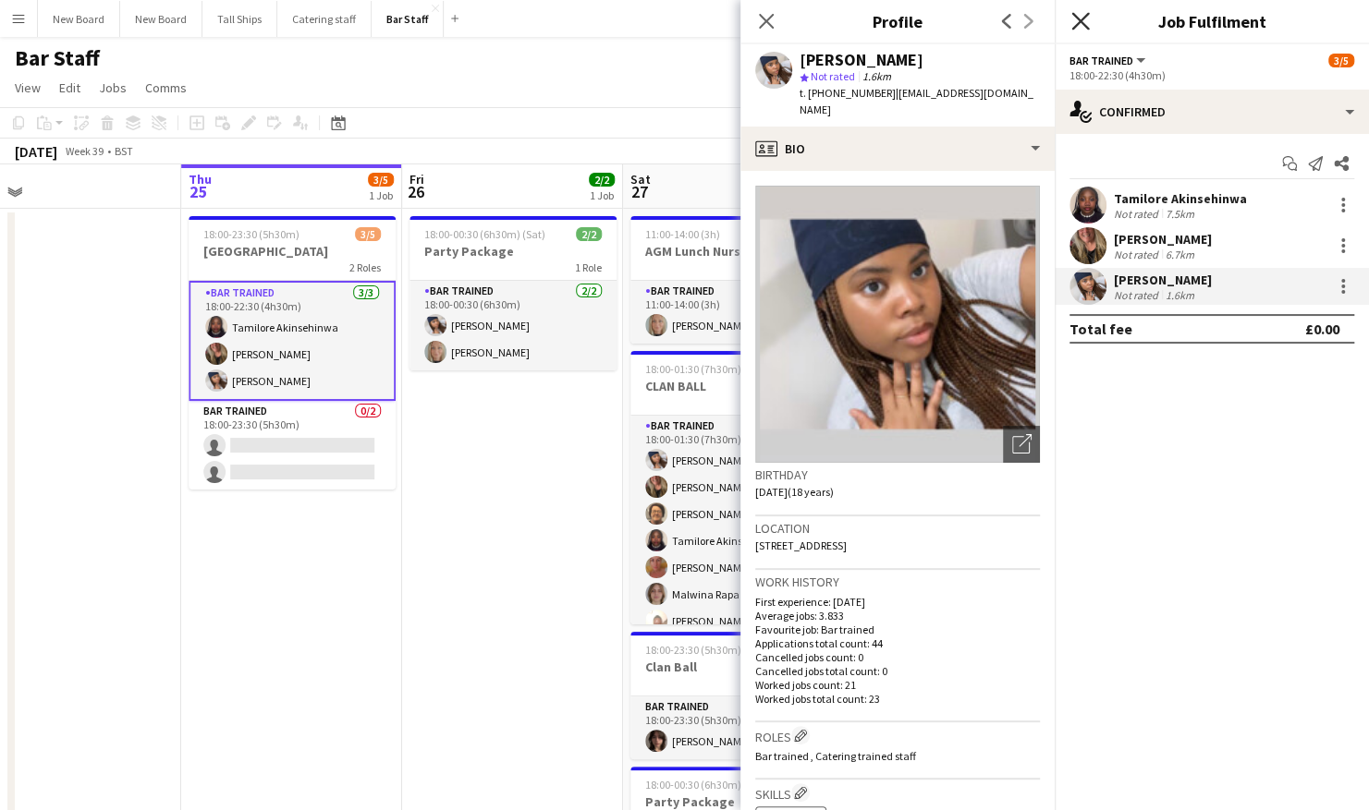
click at [1079, 26] on icon "Close pop-in" at bounding box center [1080, 21] width 18 height 18
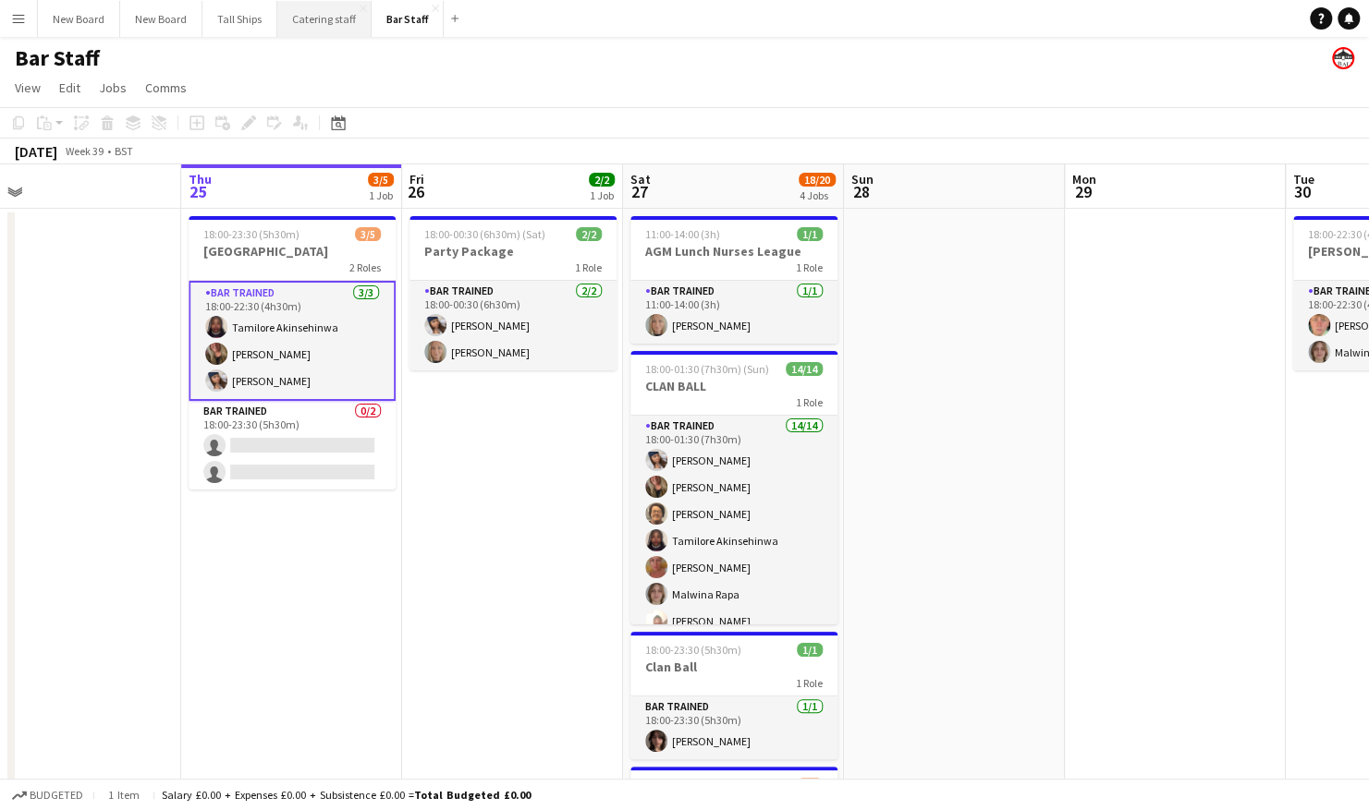
click at [322, 32] on button "Catering staff Close" at bounding box center [324, 19] width 94 height 36
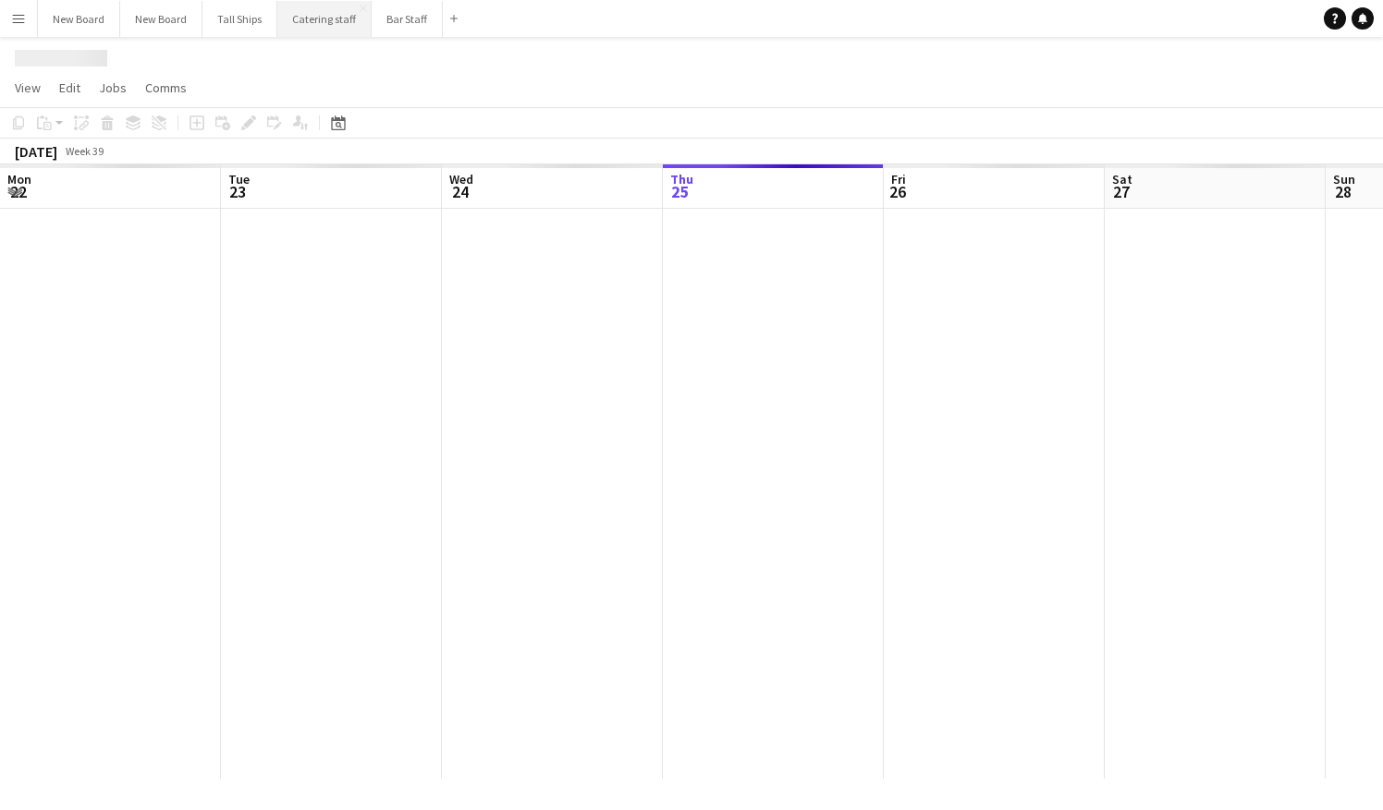
scroll to position [0, 442]
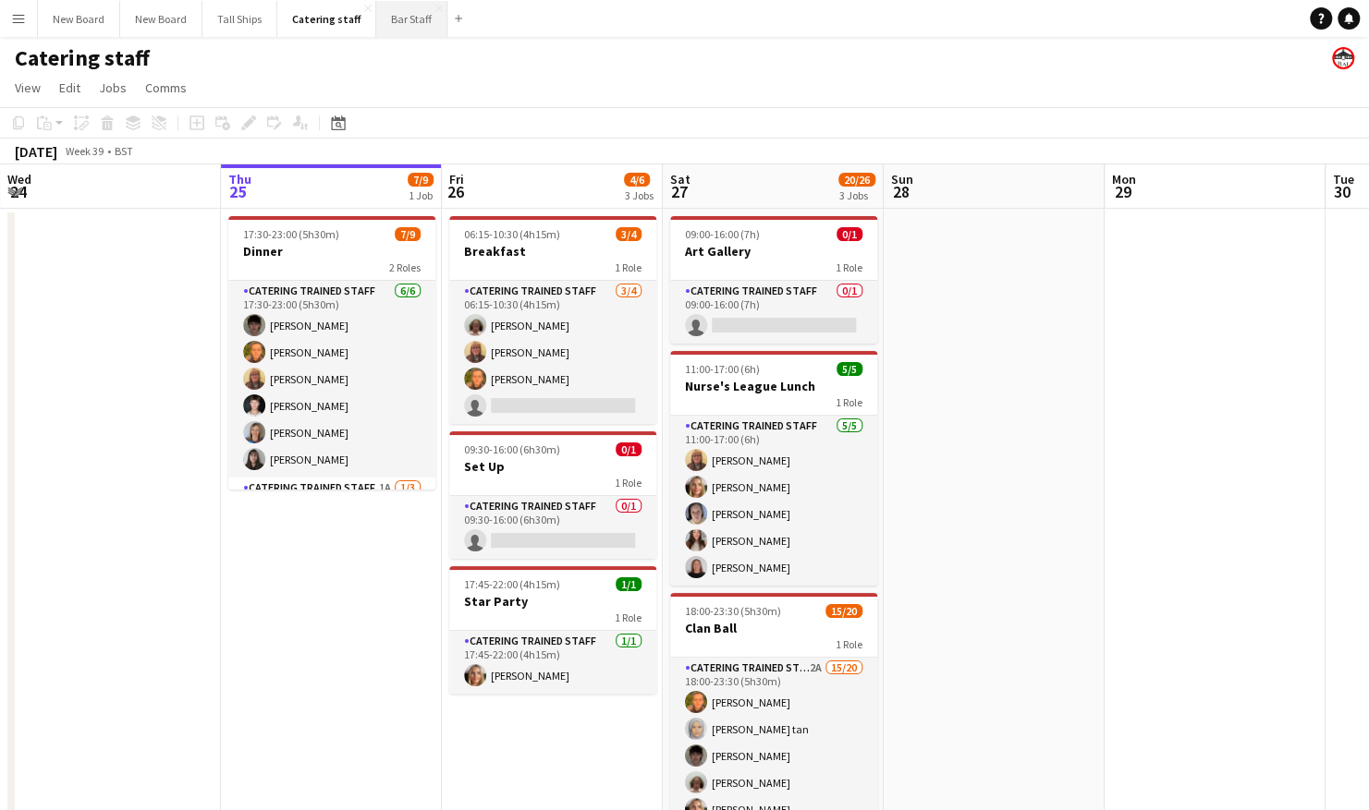
click at [401, 24] on button "Bar Staff Close" at bounding box center [411, 19] width 71 height 36
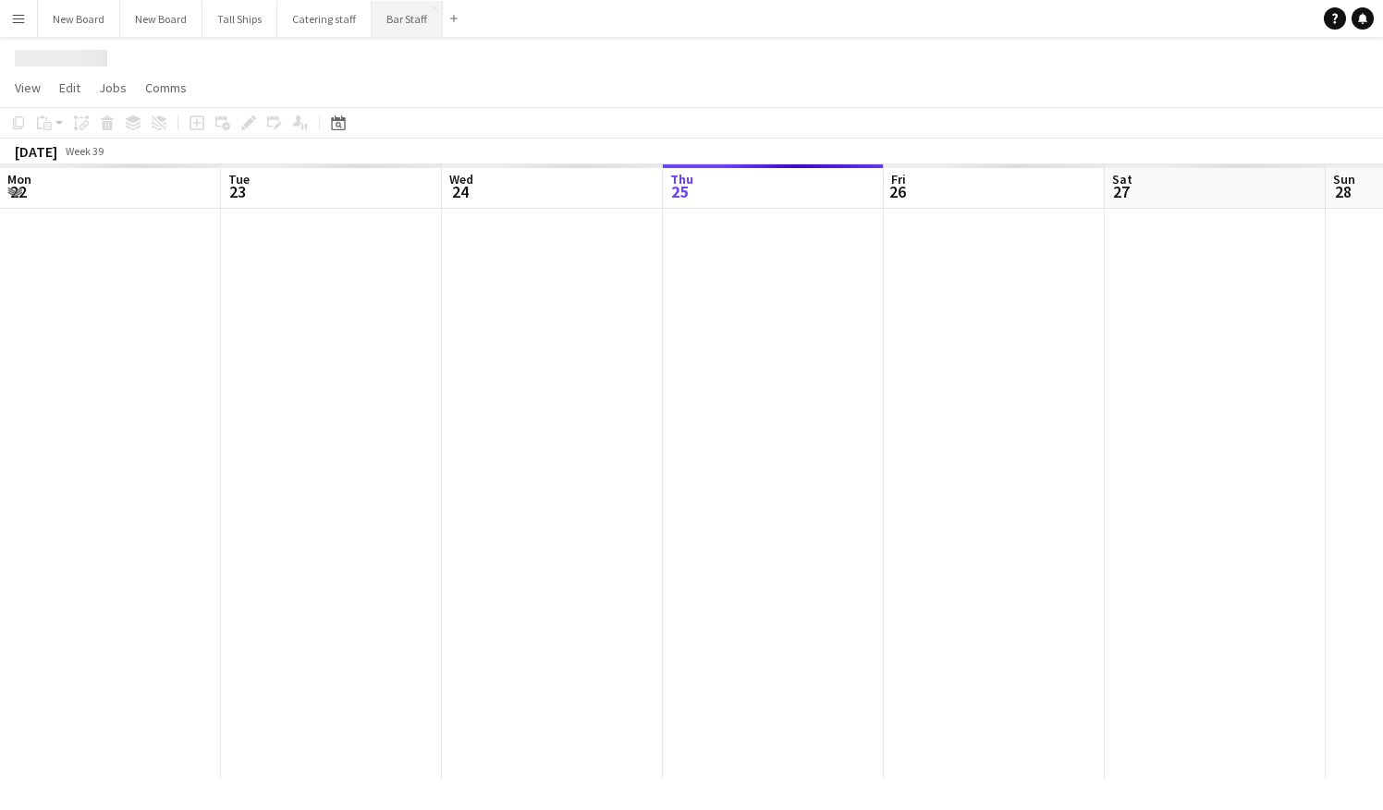
scroll to position [0, 442]
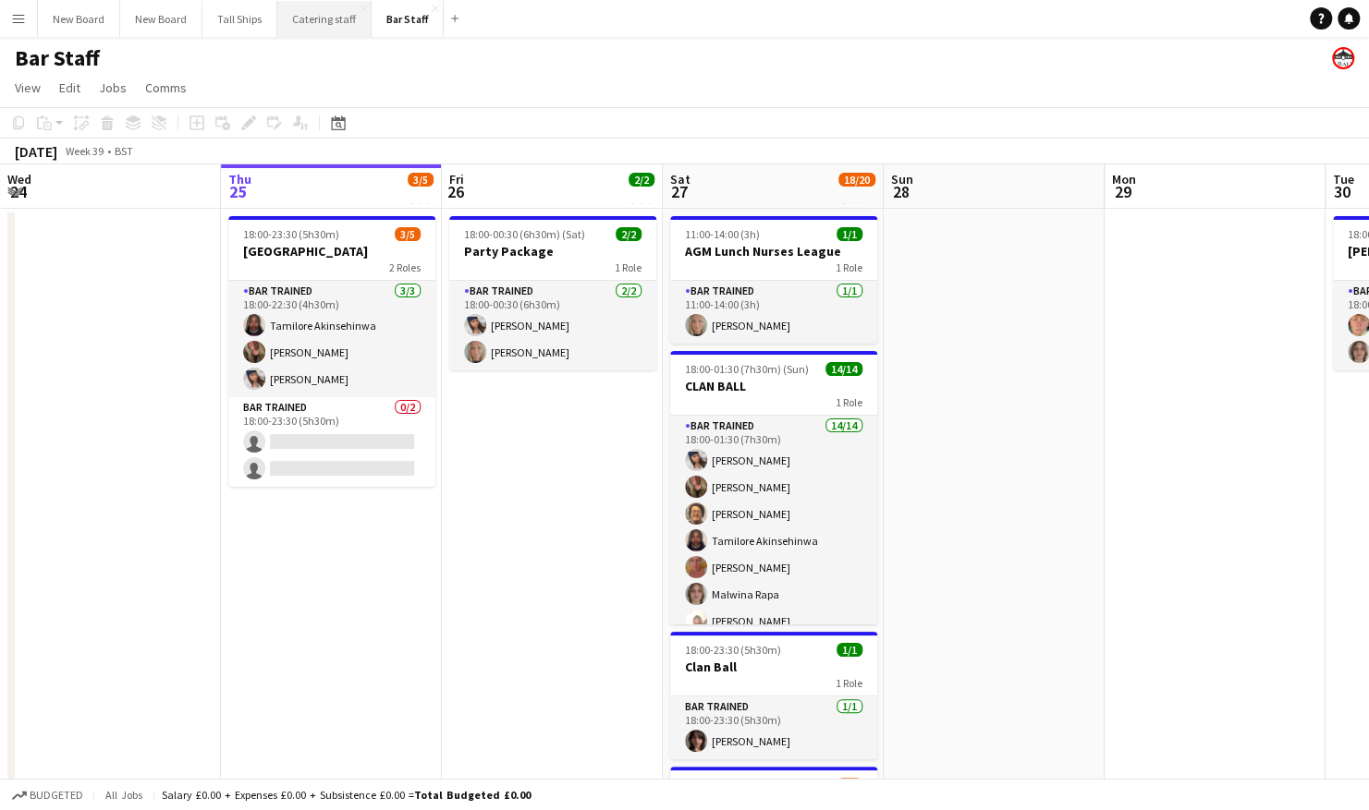
click at [292, 17] on button "Catering staff Close" at bounding box center [324, 19] width 94 height 36
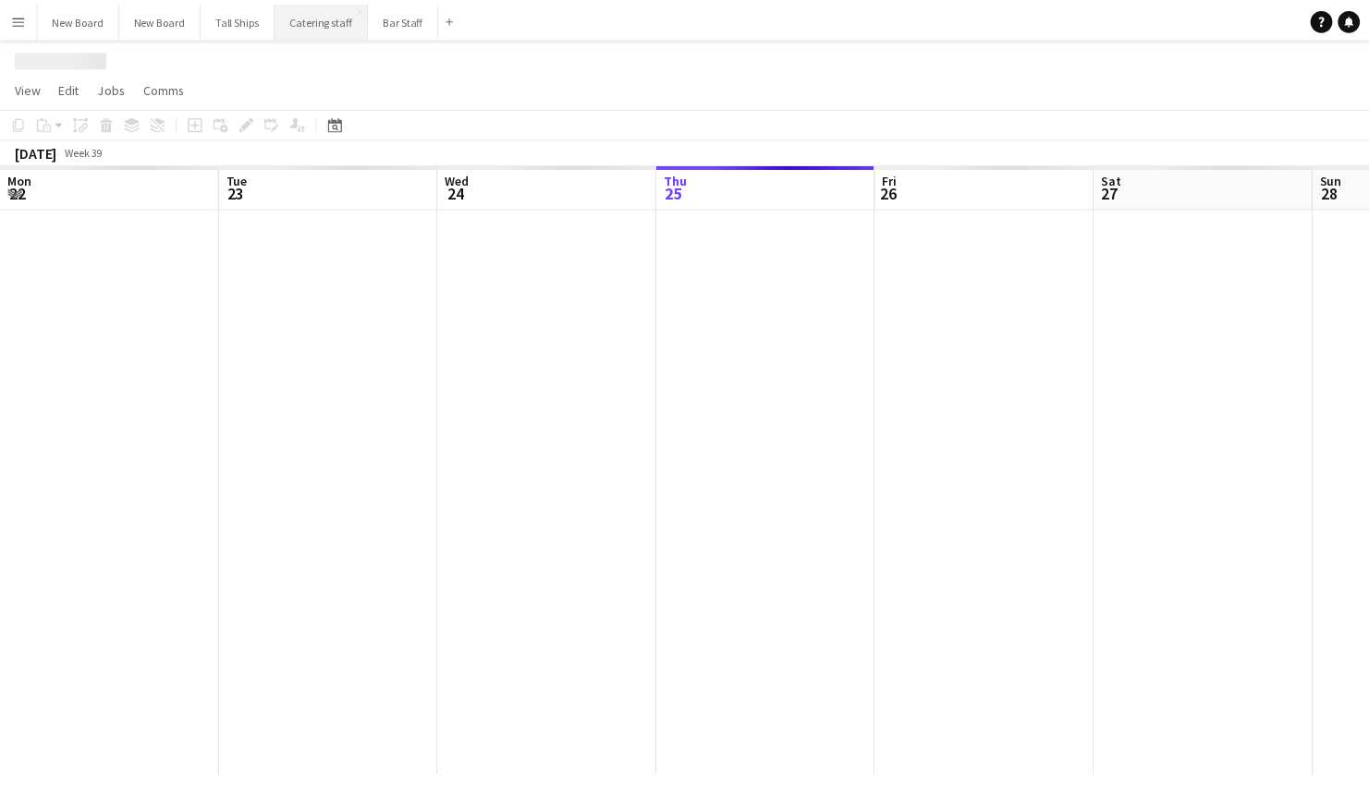
scroll to position [0, 442]
